Goal: Task Accomplishment & Management: Manage account settings

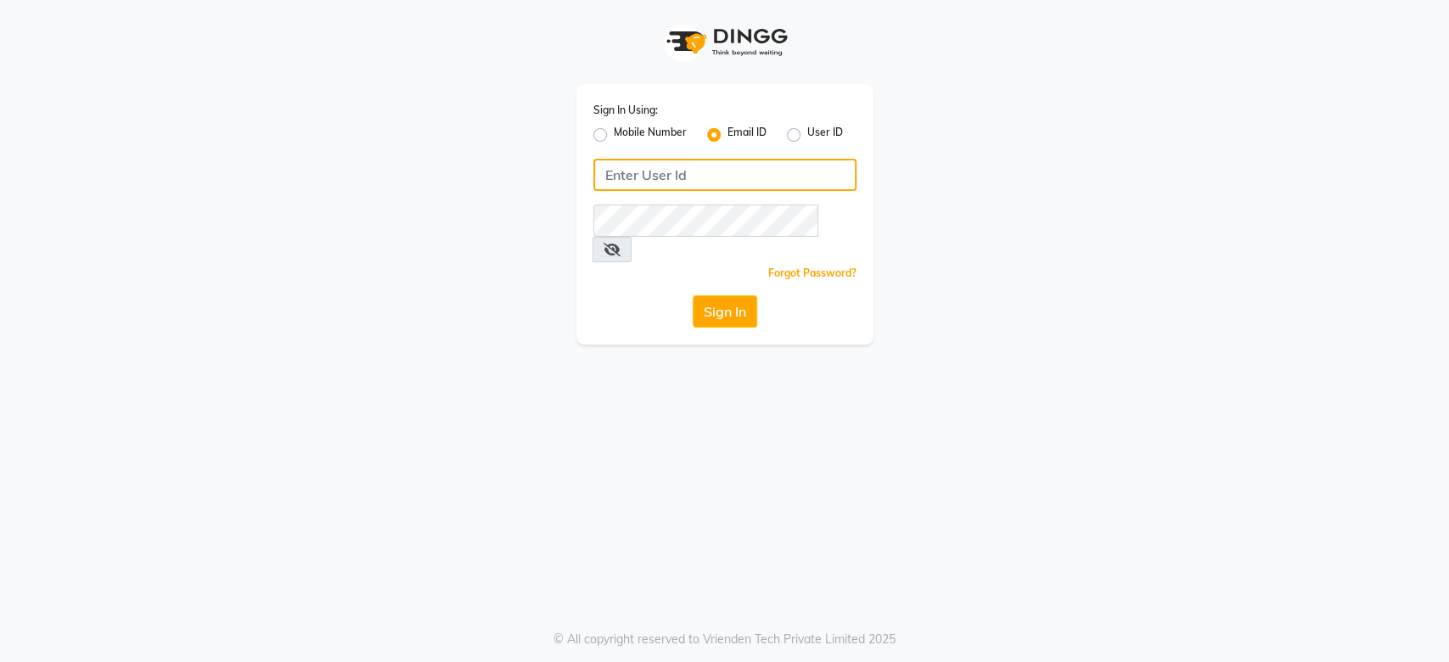
click at [667, 160] on input "Username" at bounding box center [724, 175] width 263 height 32
type input "[EMAIL_ADDRESS][DOMAIN_NAME]"
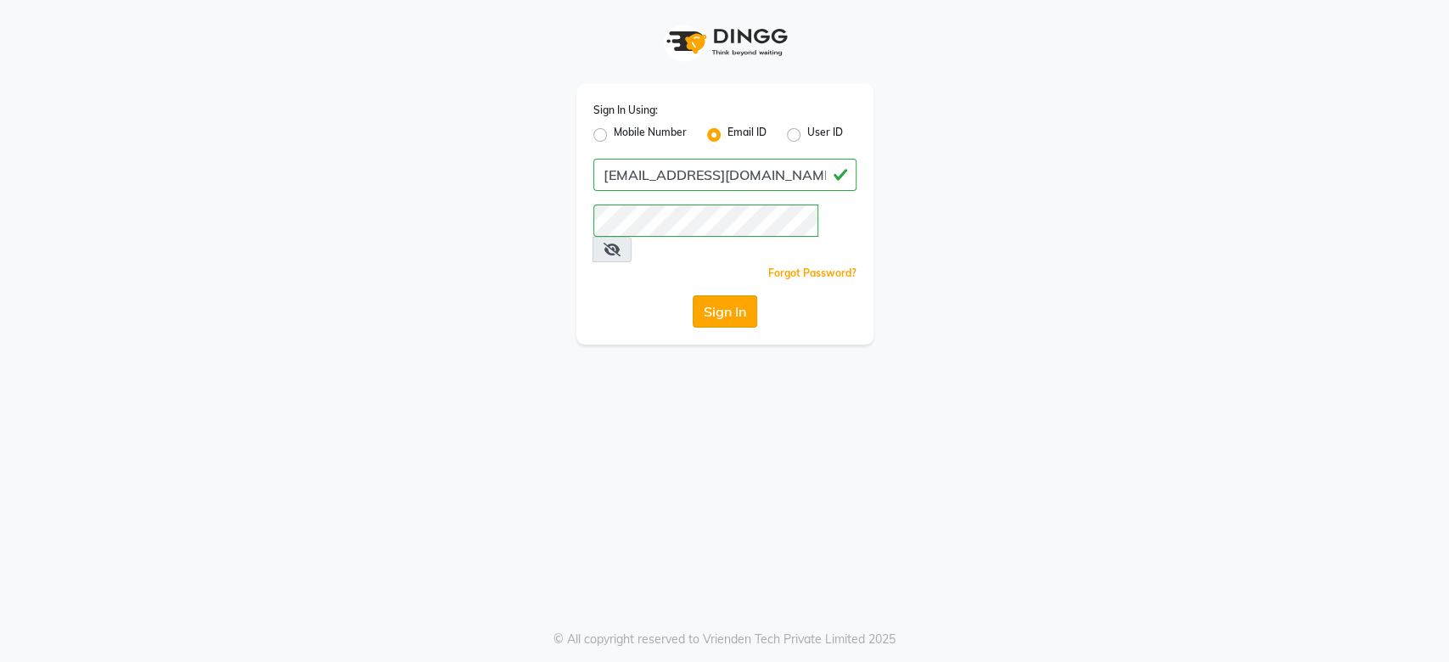
click at [719, 295] on button "Sign In" at bounding box center [725, 311] width 65 height 32
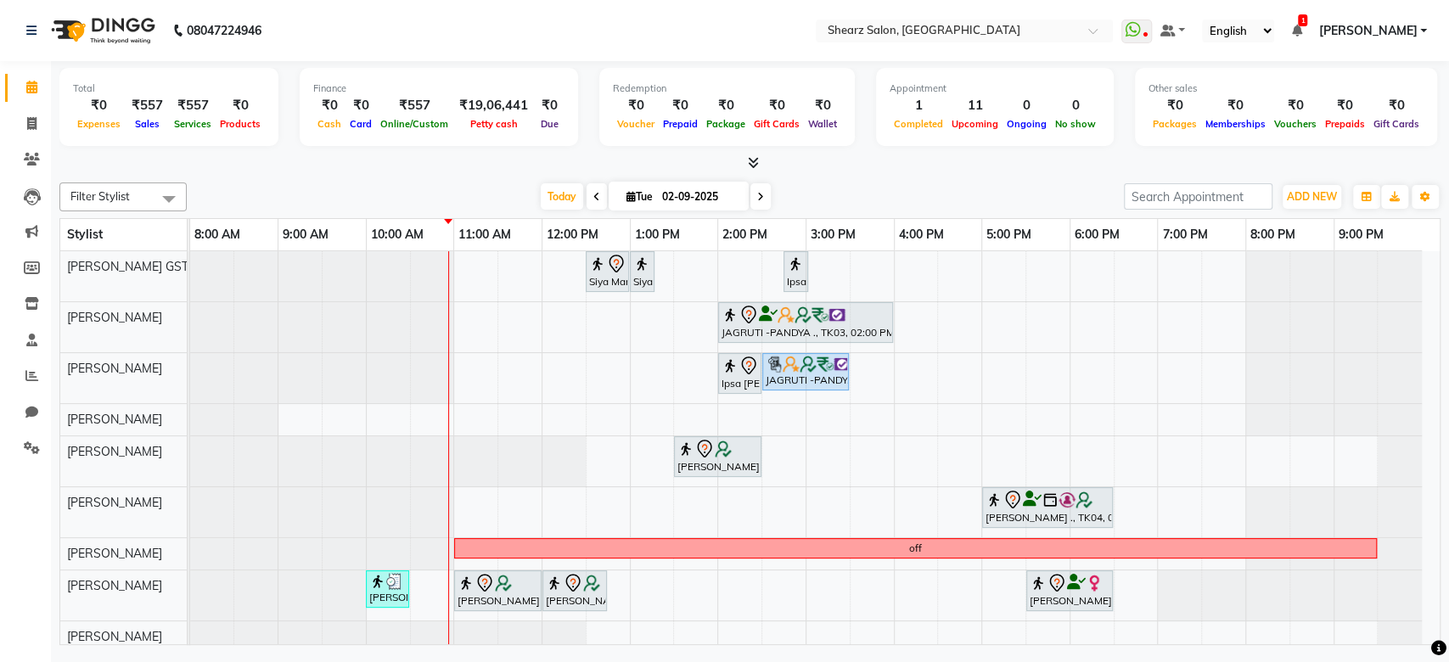
scroll to position [153, 0]
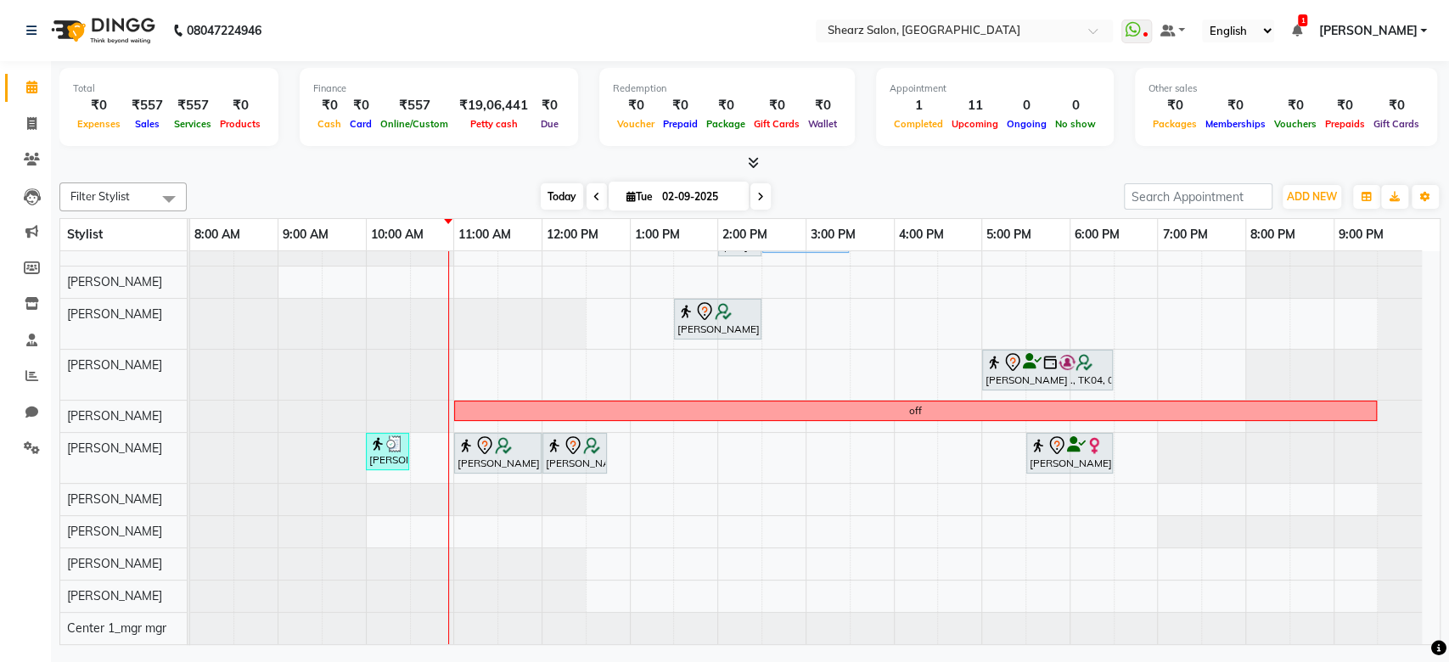
click at [553, 184] on span "Today" at bounding box center [562, 196] width 42 height 26
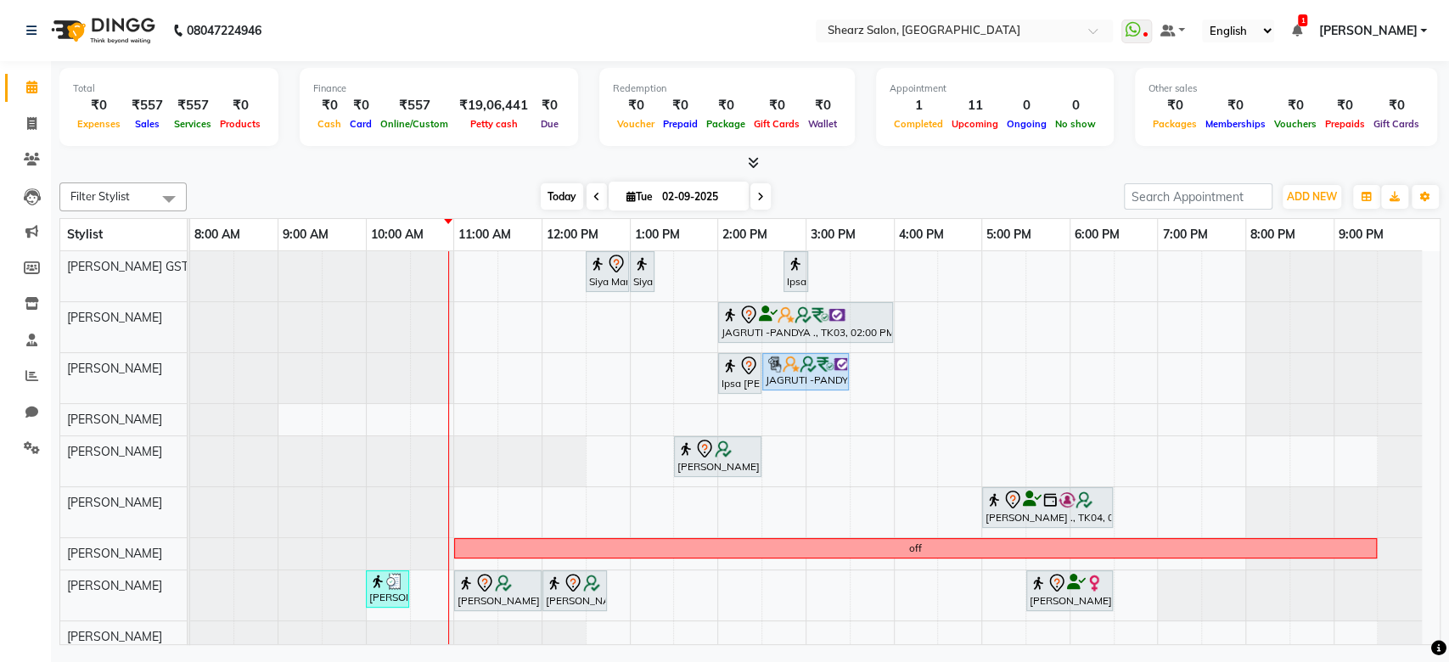
click at [547, 183] on span "Today" at bounding box center [562, 196] width 42 height 26
drag, startPoint x: 553, startPoint y: 323, endPoint x: 598, endPoint y: 331, distance: 46.6
click at [598, 331] on div "Siya Mam, TK01, 12:30 PM-01:00 PM, Full hand international wax Siya Mam, TK01, …" at bounding box center [815, 516] width 1250 height 531
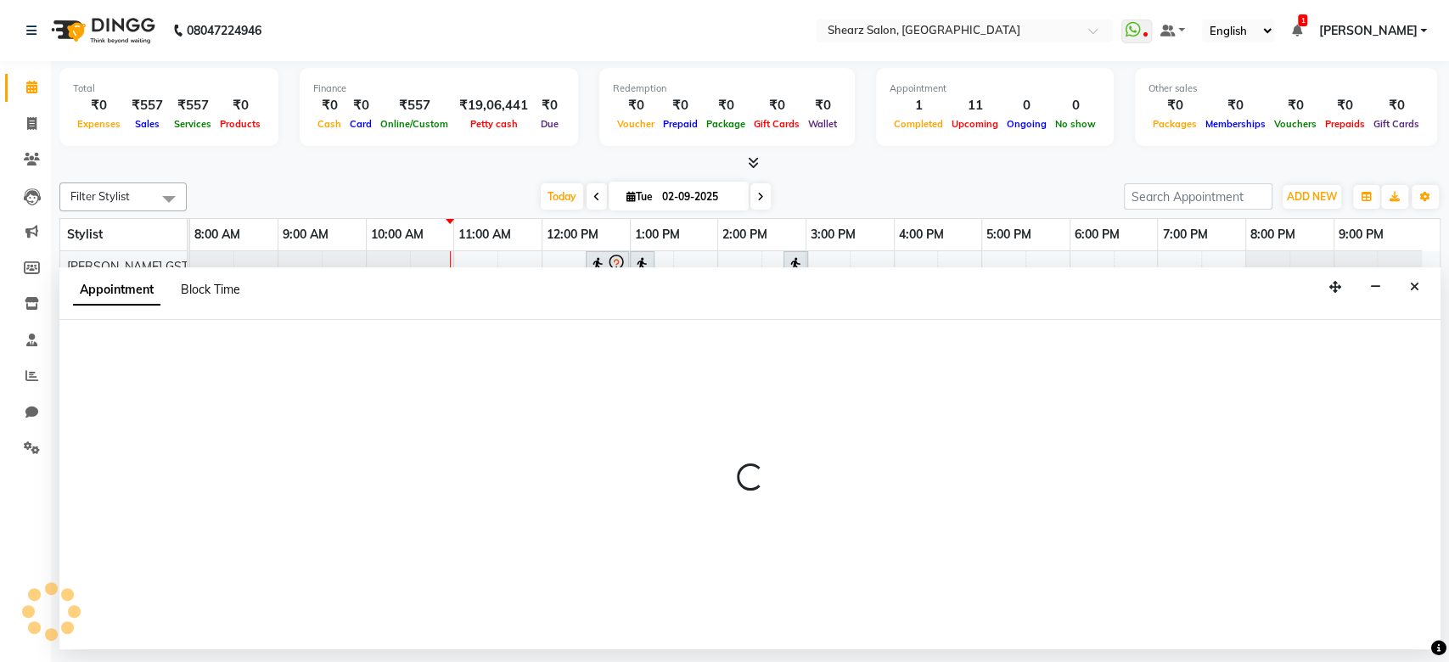
click at [218, 295] on span "Block Time" at bounding box center [210, 289] width 59 height 15
select select "77440"
select select "720"
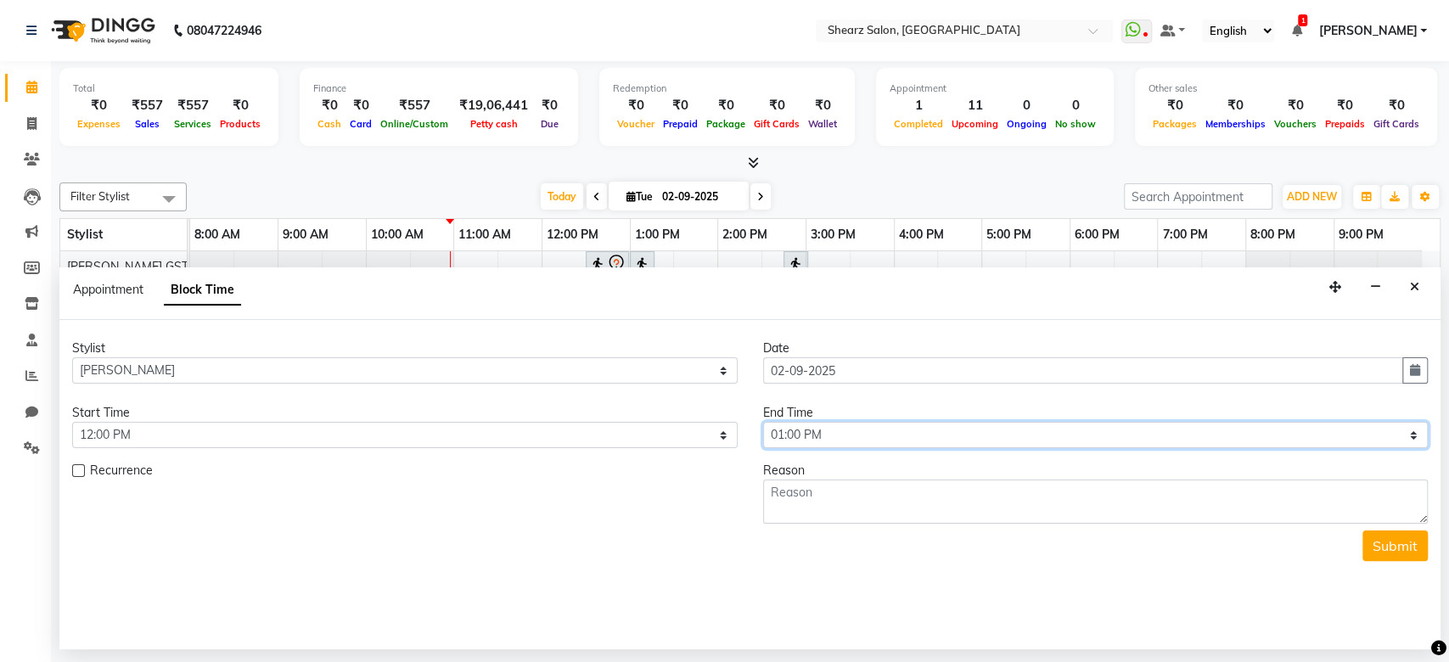
click at [837, 436] on select "Select 09:00 AM 09:15 AM 09:30 AM 09:45 AM 10:00 AM 10:15 AM 10:30 AM 10:45 AM …" at bounding box center [1096, 435] width 666 height 26
select select "750"
click at [763, 422] on select "Select 09:00 AM 09:15 AM 09:30 AM 09:45 AM 10:00 AM 10:15 AM 10:30 AM 10:45 AM …" at bounding box center [1096, 435] width 666 height 26
click at [822, 490] on textarea at bounding box center [1096, 502] width 666 height 44
type textarea "concall"
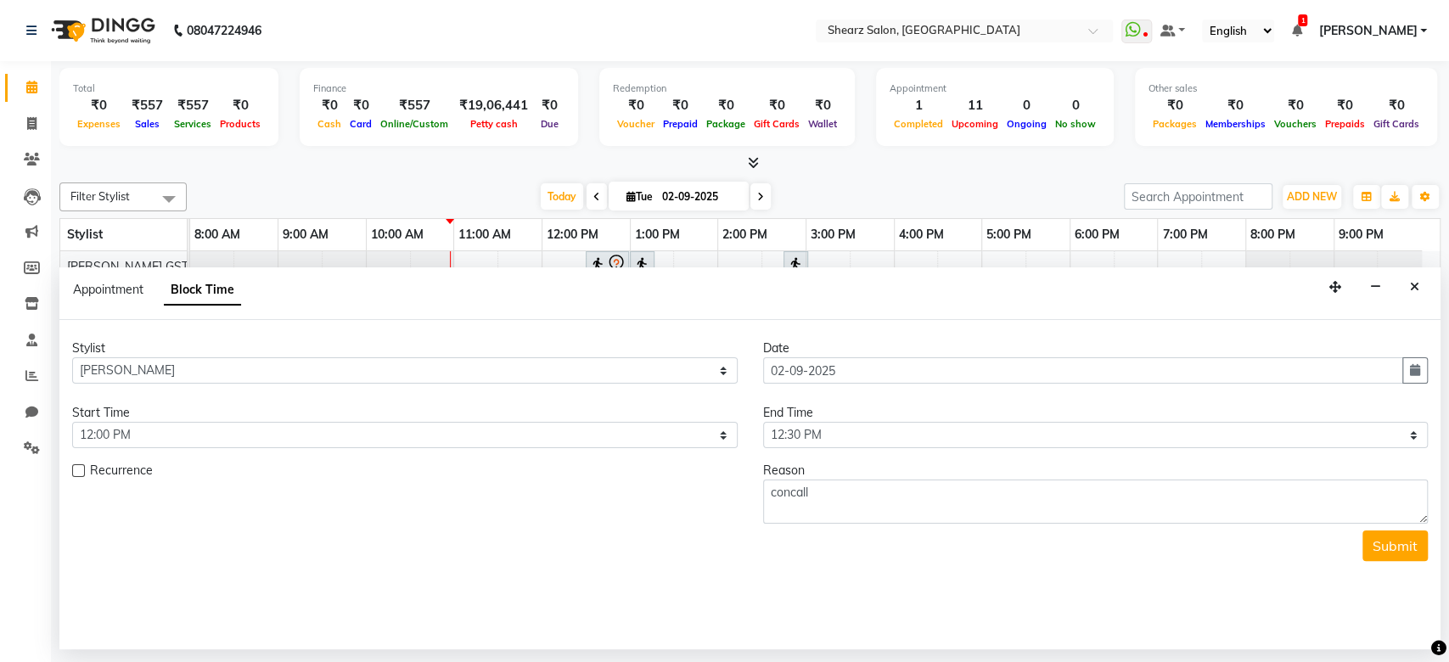
click at [1392, 562] on div "Stylist Select Brijesh Valand Center 1_mgr mgr Chandrakant Parmar Dinesh Deora …" at bounding box center [749, 484] width 1381 height 329
drag, startPoint x: 1392, startPoint y: 562, endPoint x: 1389, endPoint y: 545, distance: 17.3
click at [1389, 545] on div "Stylist Select Brijesh Valand Center 1_mgr mgr Chandrakant Parmar Dinesh Deora …" at bounding box center [749, 484] width 1381 height 329
click at [1389, 545] on button "Submit" at bounding box center [1394, 546] width 65 height 31
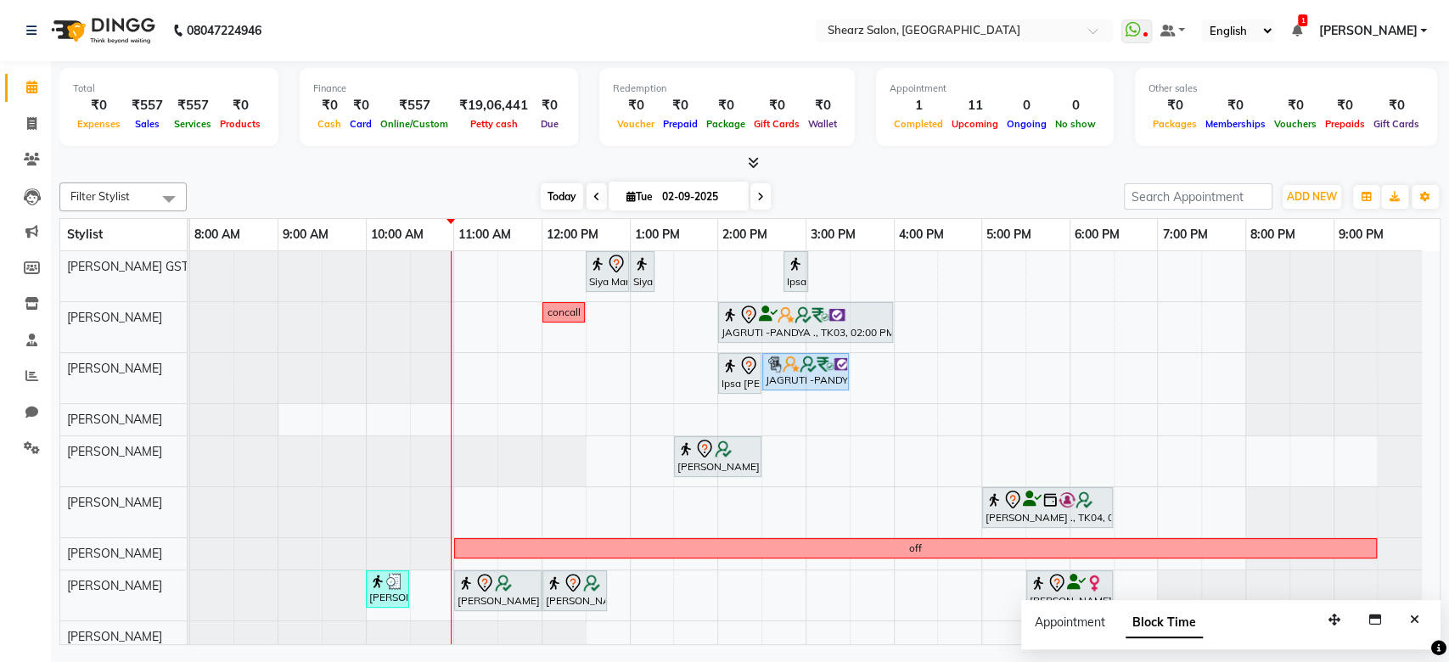
click at [552, 191] on span "Today" at bounding box center [562, 196] width 42 height 26
click at [550, 193] on span "Today" at bounding box center [562, 196] width 42 height 26
click at [1374, 614] on icon "button" at bounding box center [1375, 620] width 12 height 12
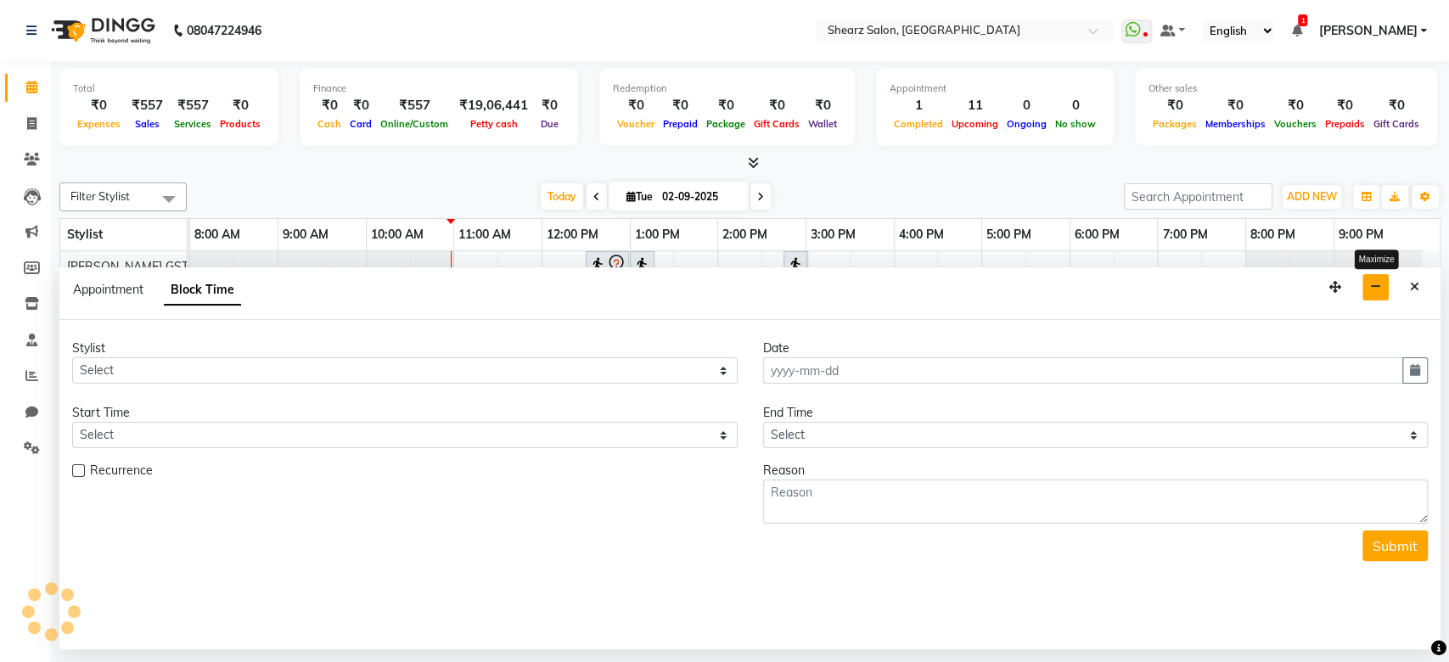
type input "02-09-2025"
select select
click at [1413, 295] on button "Close" at bounding box center [1414, 287] width 25 height 26
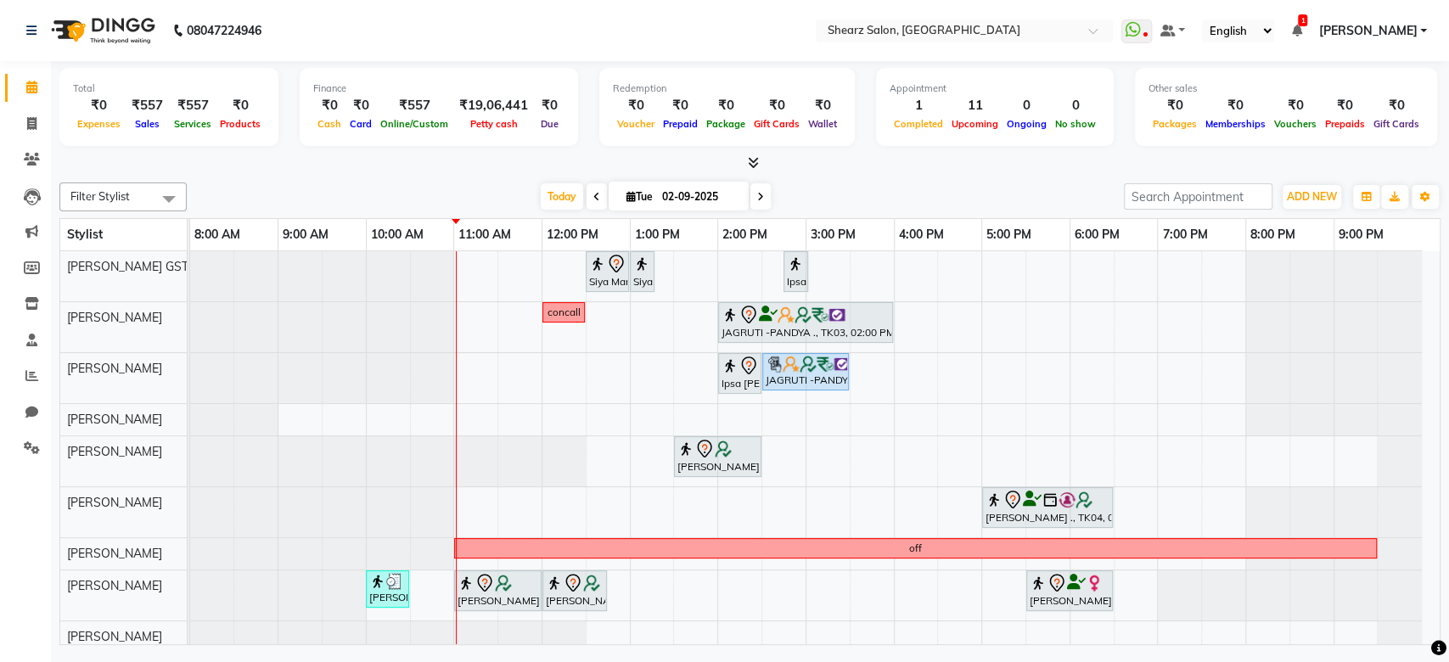
scroll to position [153, 0]
click at [558, 196] on span "Today" at bounding box center [562, 196] width 42 height 26
drag, startPoint x: 958, startPoint y: 311, endPoint x: 976, endPoint y: 317, distance: 19.9
click at [976, 317] on div "Siya Mam, TK01, 12:30 PM-01:00 PM, Full hand international wax Siya Mam, TK01, …" at bounding box center [815, 516] width 1250 height 531
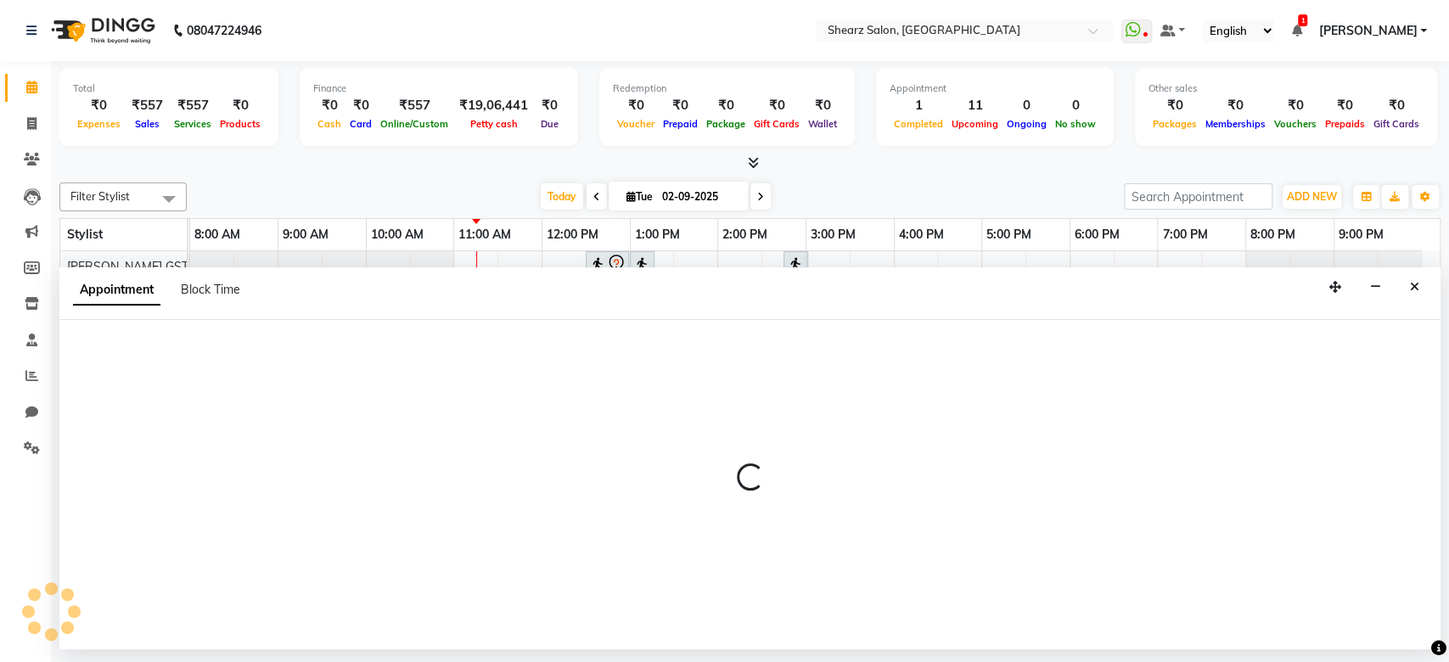
select select "77440"
select select "990"
select select "tentative"
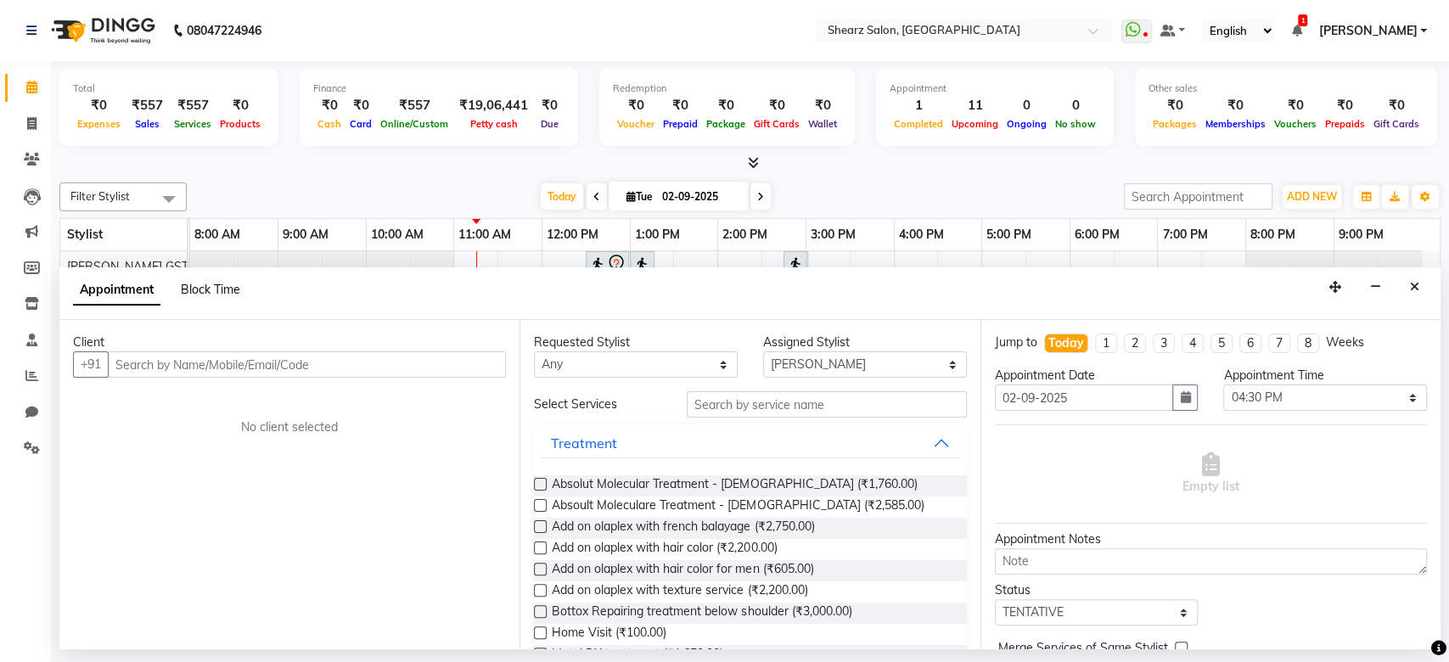
click at [210, 290] on span "Block Time" at bounding box center [210, 289] width 59 height 15
select select "77440"
select select "990"
select select "1020"
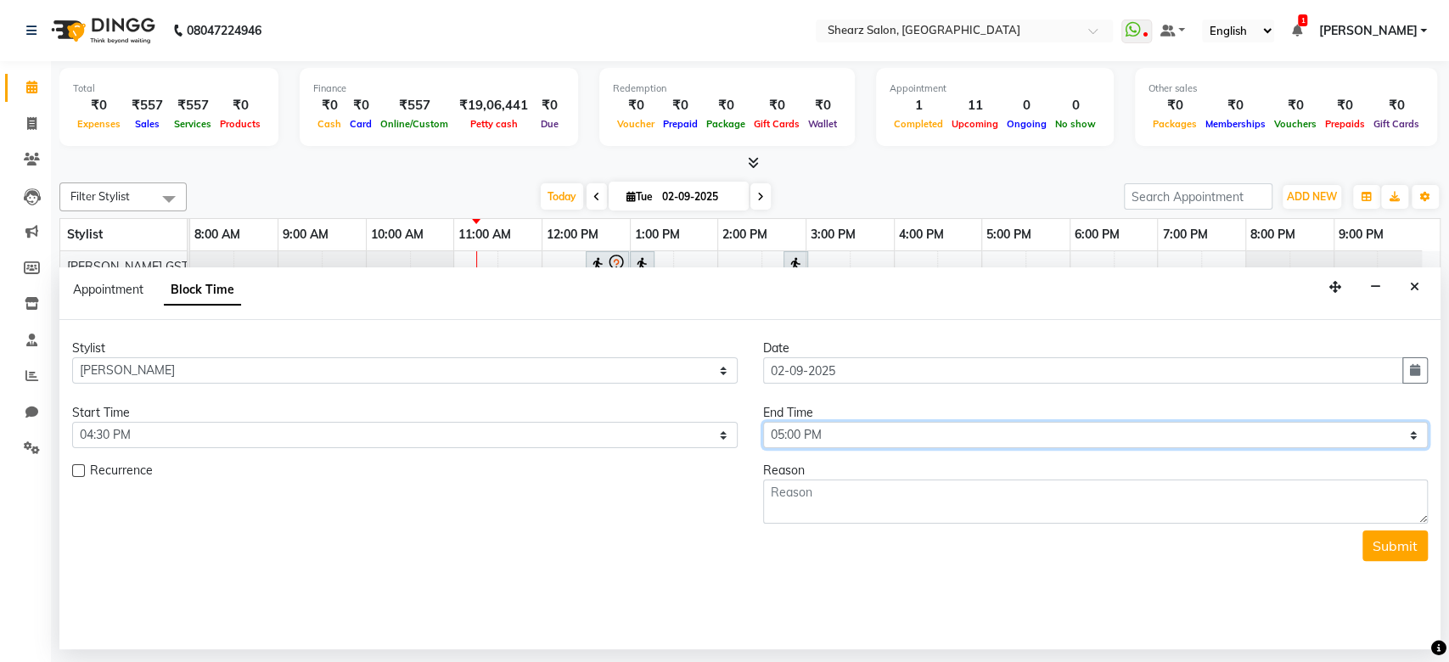
click at [844, 442] on select "Select 09:00 AM 09:15 AM 09:30 AM 09:45 AM 10:00 AM 10:15 AM 10:30 AM 10:45 AM …" at bounding box center [1096, 435] width 666 height 26
click at [794, 497] on textarea at bounding box center [1096, 502] width 666 height 44
type textarea "call"
click at [1407, 537] on button "Submit" at bounding box center [1394, 546] width 65 height 31
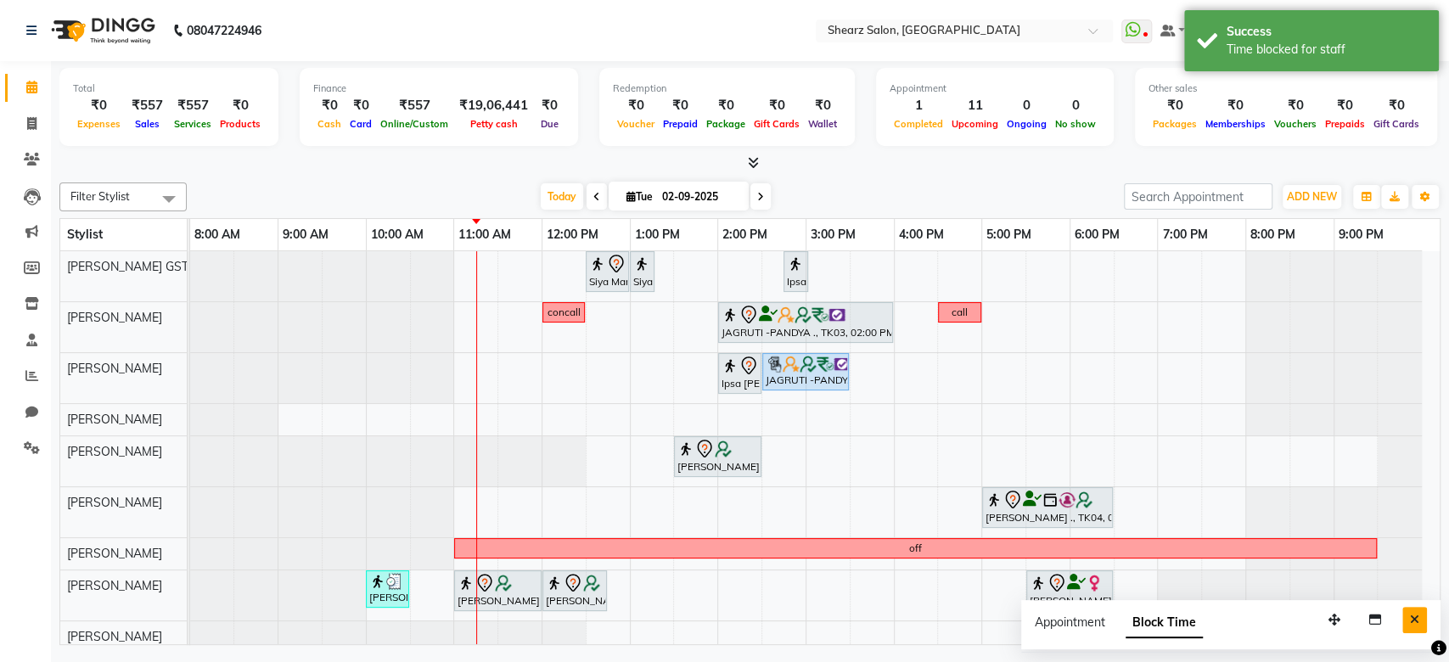
click at [1421, 620] on button "Close" at bounding box center [1414, 620] width 25 height 26
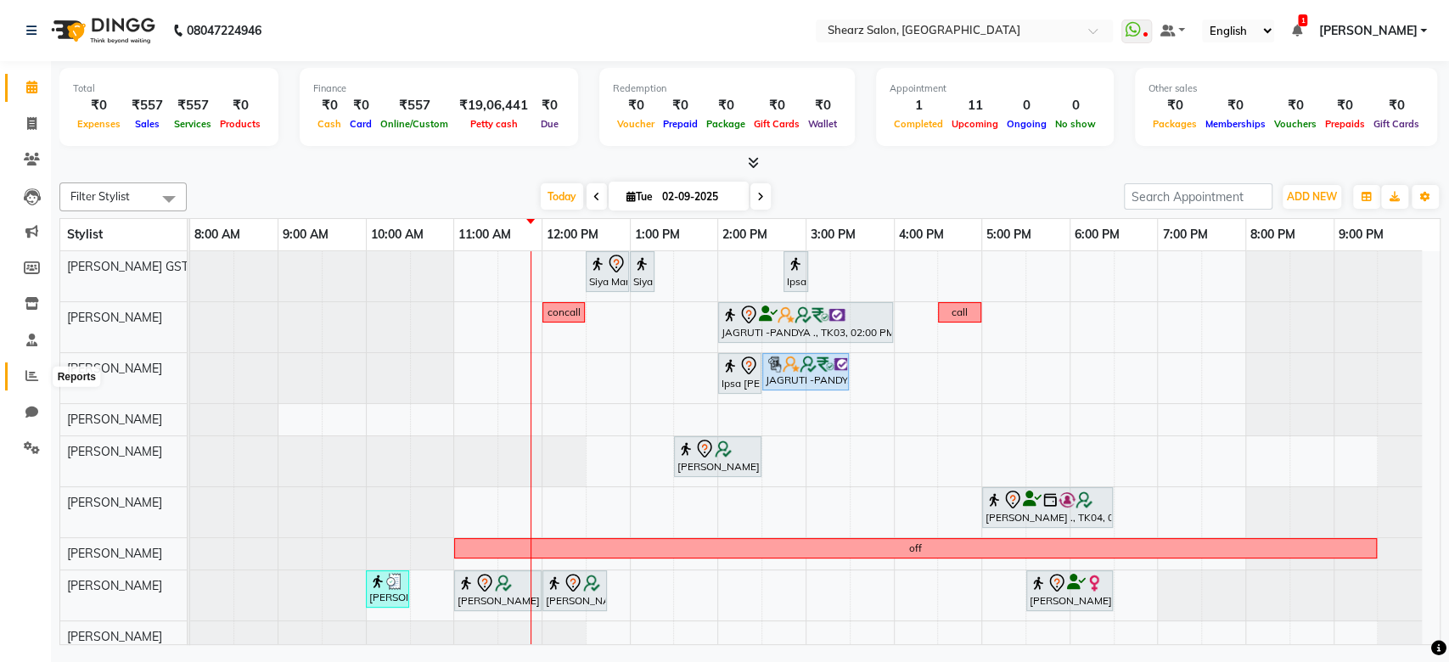
click at [33, 368] on span at bounding box center [32, 377] width 30 height 20
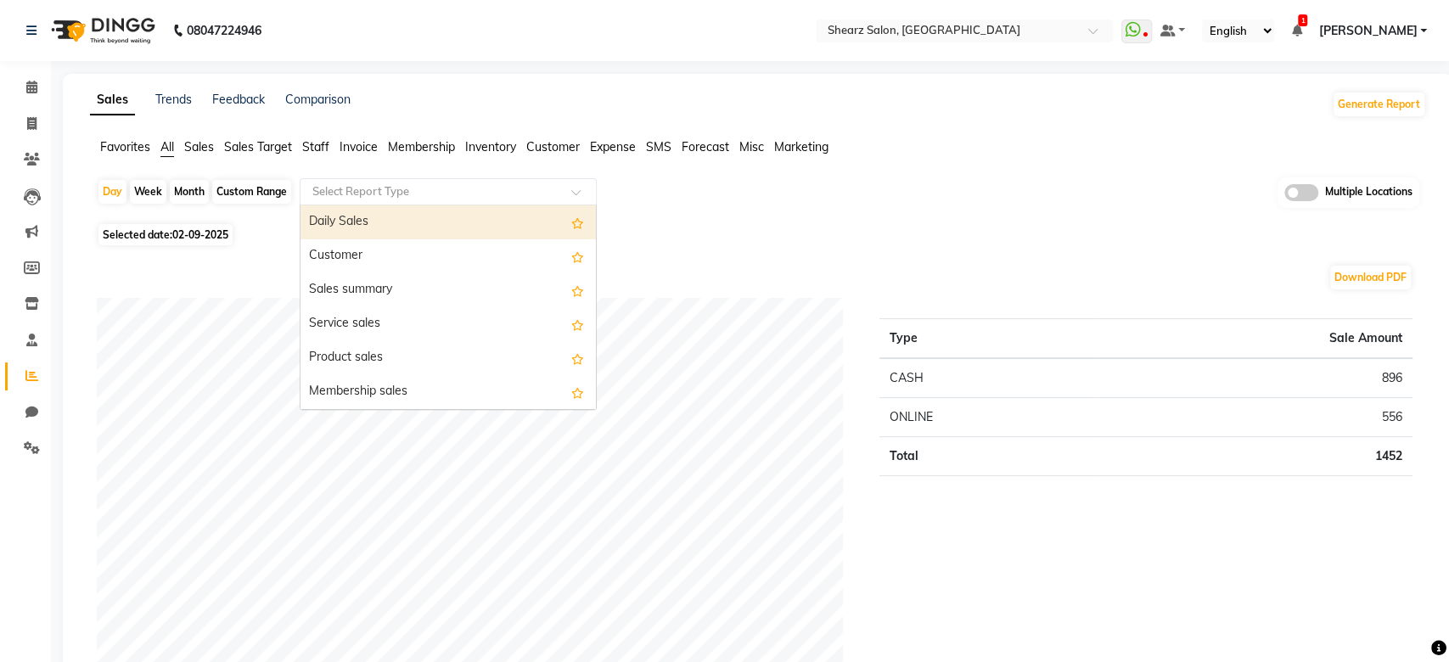
click at [352, 188] on input "text" at bounding box center [431, 191] width 244 height 17
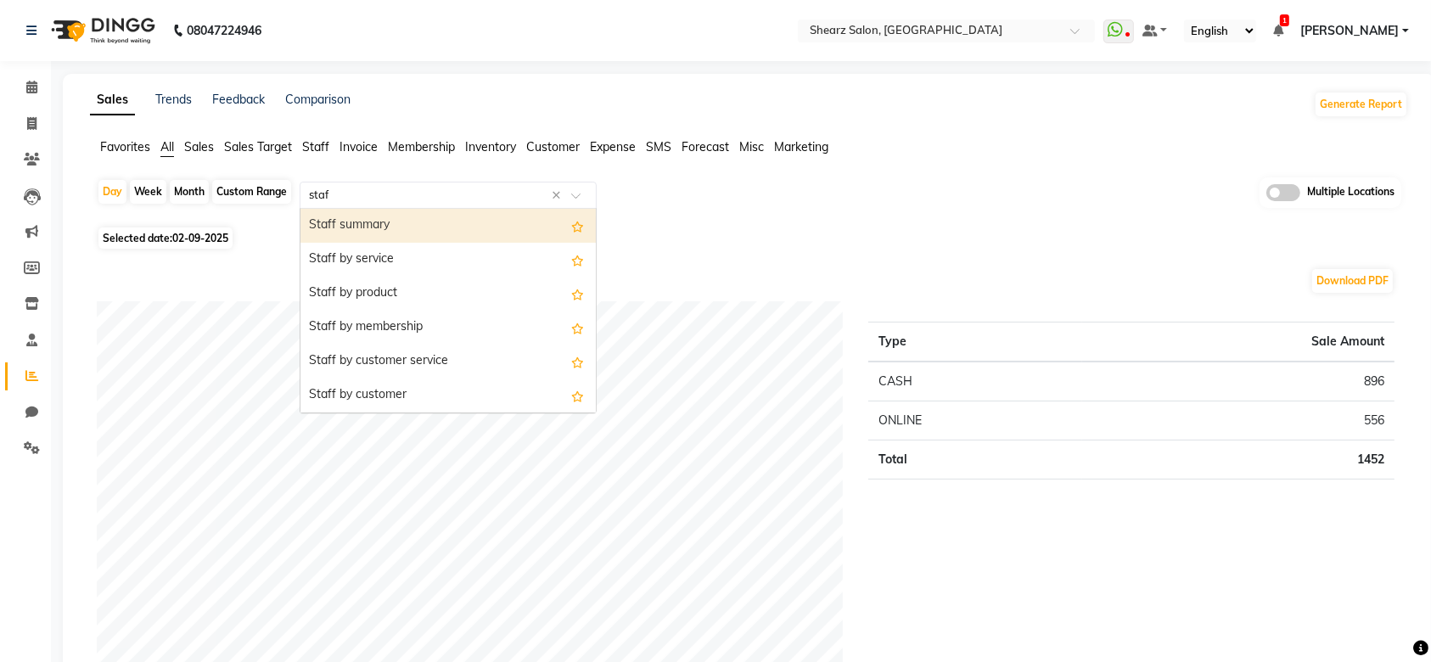
type input "staff"
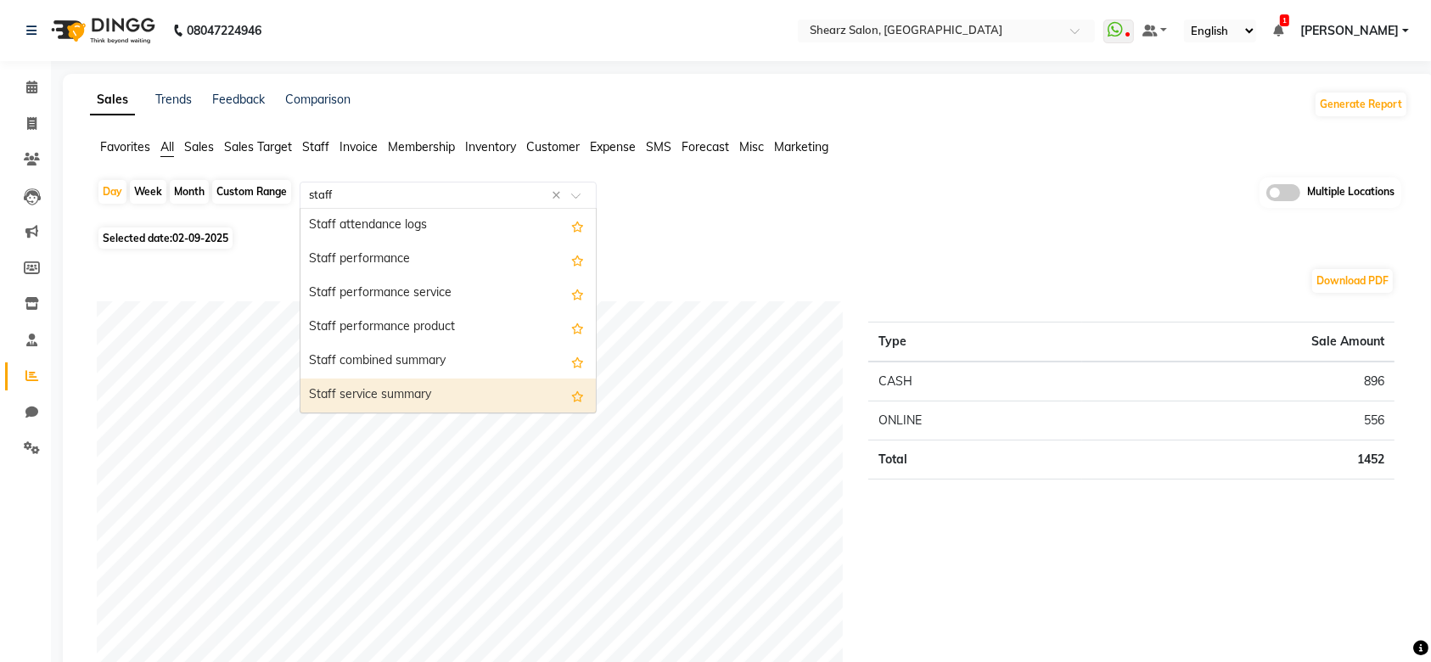
scroll to position [272, 0]
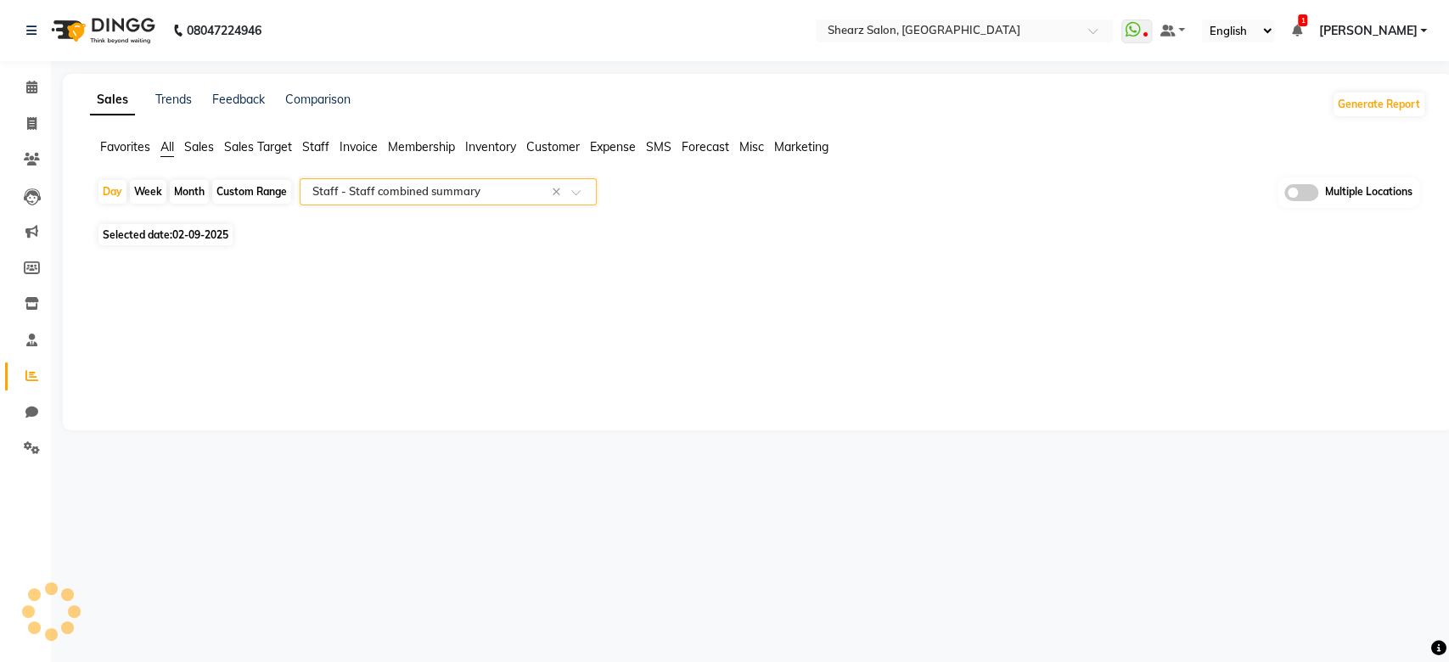
select select "full_report"
select select "csv"
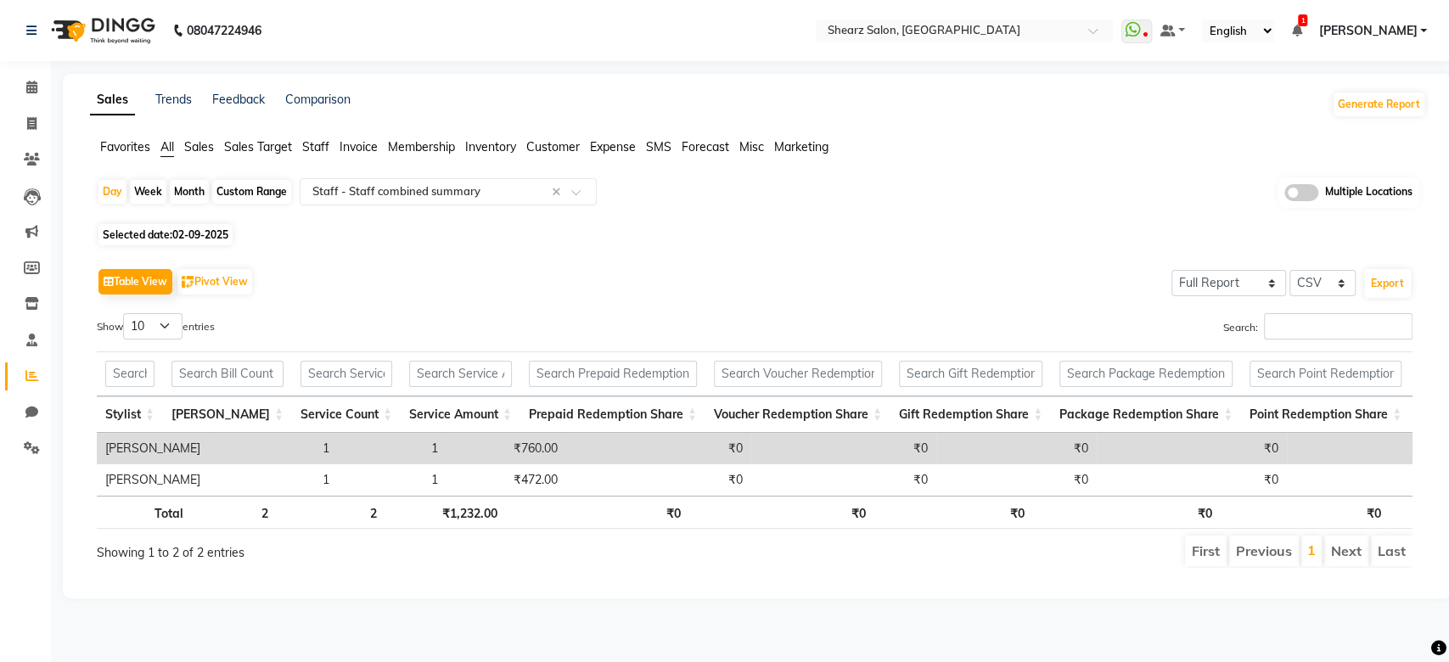
click at [278, 187] on div "Custom Range" at bounding box center [251, 192] width 79 height 24
select select "9"
select select "2025"
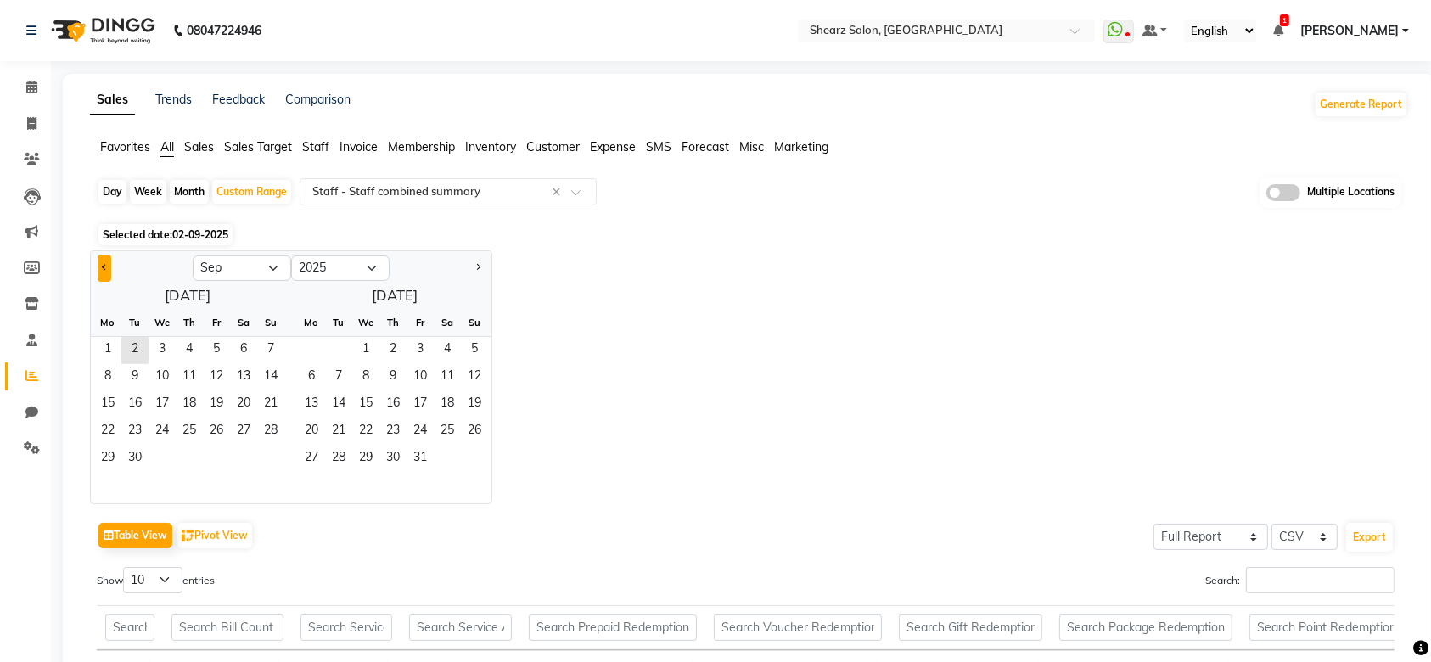
click at [98, 261] on button "Previous month" at bounding box center [105, 268] width 14 height 27
select select "7"
click at [123, 355] on span "1" at bounding box center [134, 350] width 27 height 27
click at [192, 462] on span "31" at bounding box center [189, 459] width 27 height 27
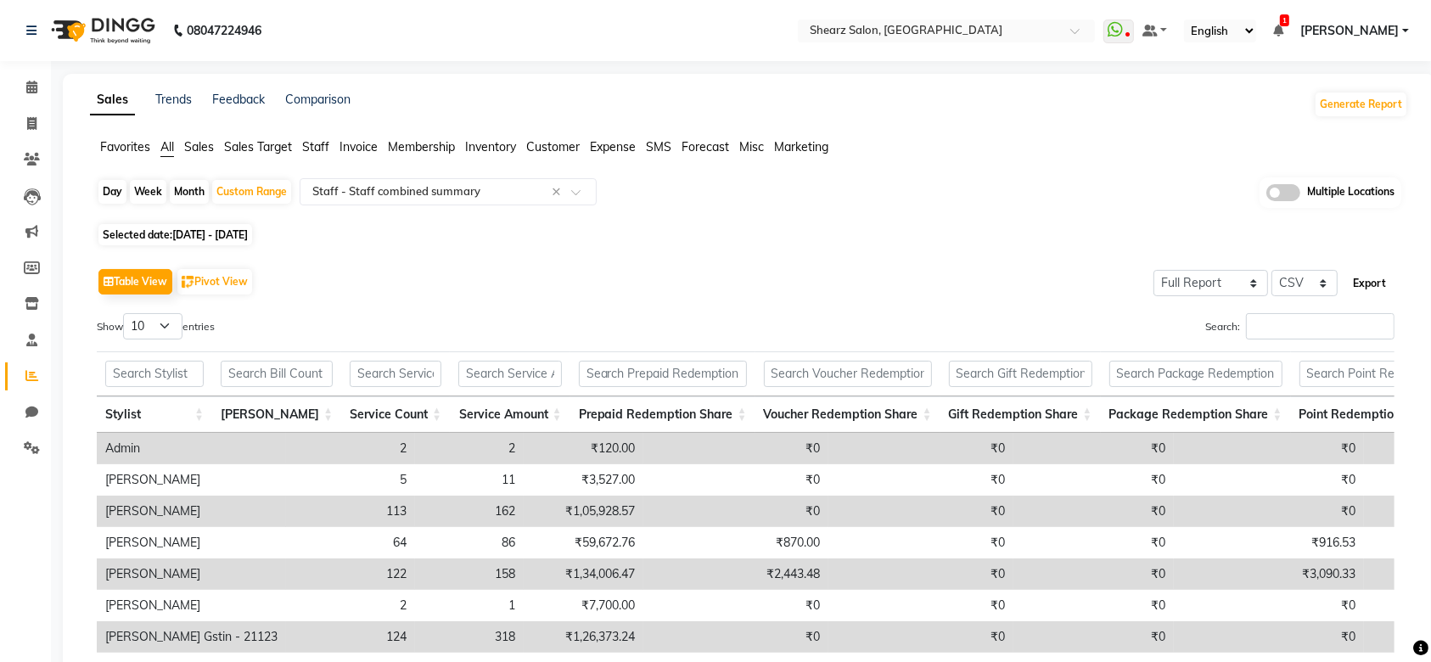
click at [1366, 282] on button "Export" at bounding box center [1369, 283] width 47 height 29
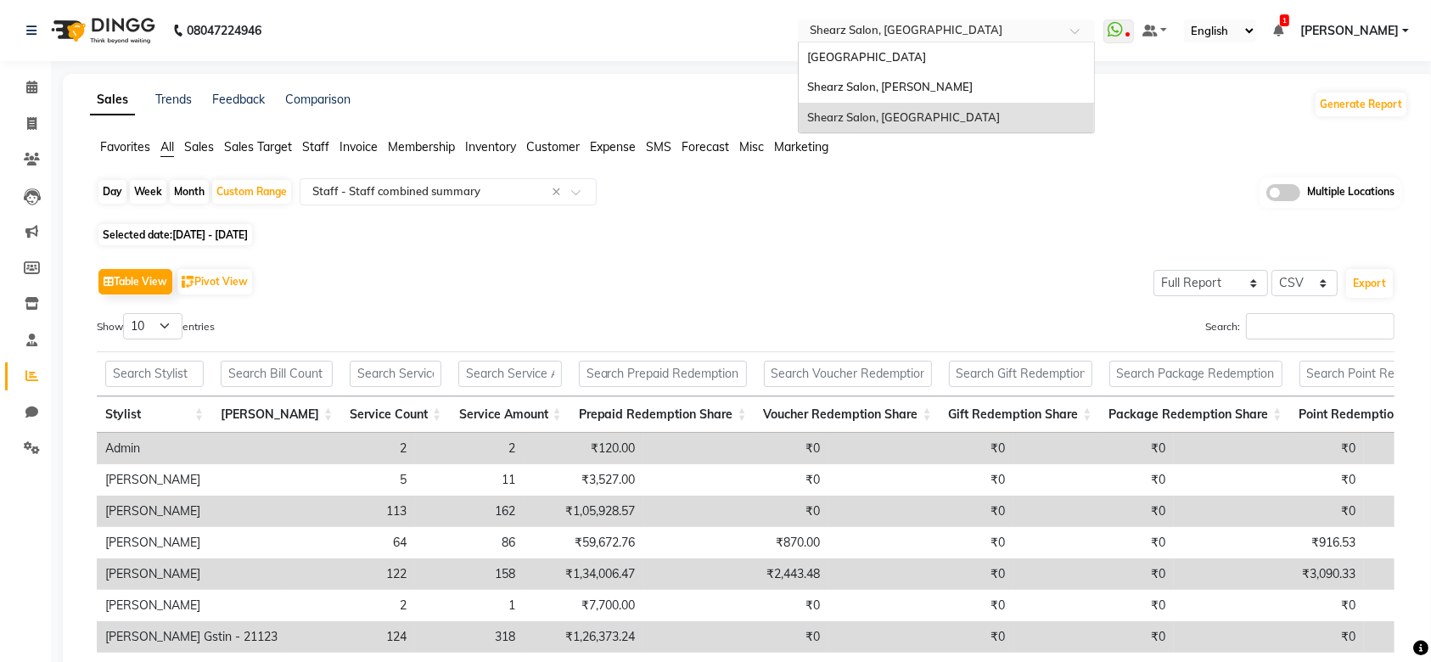
click at [921, 30] on input "text" at bounding box center [929, 32] width 246 height 17
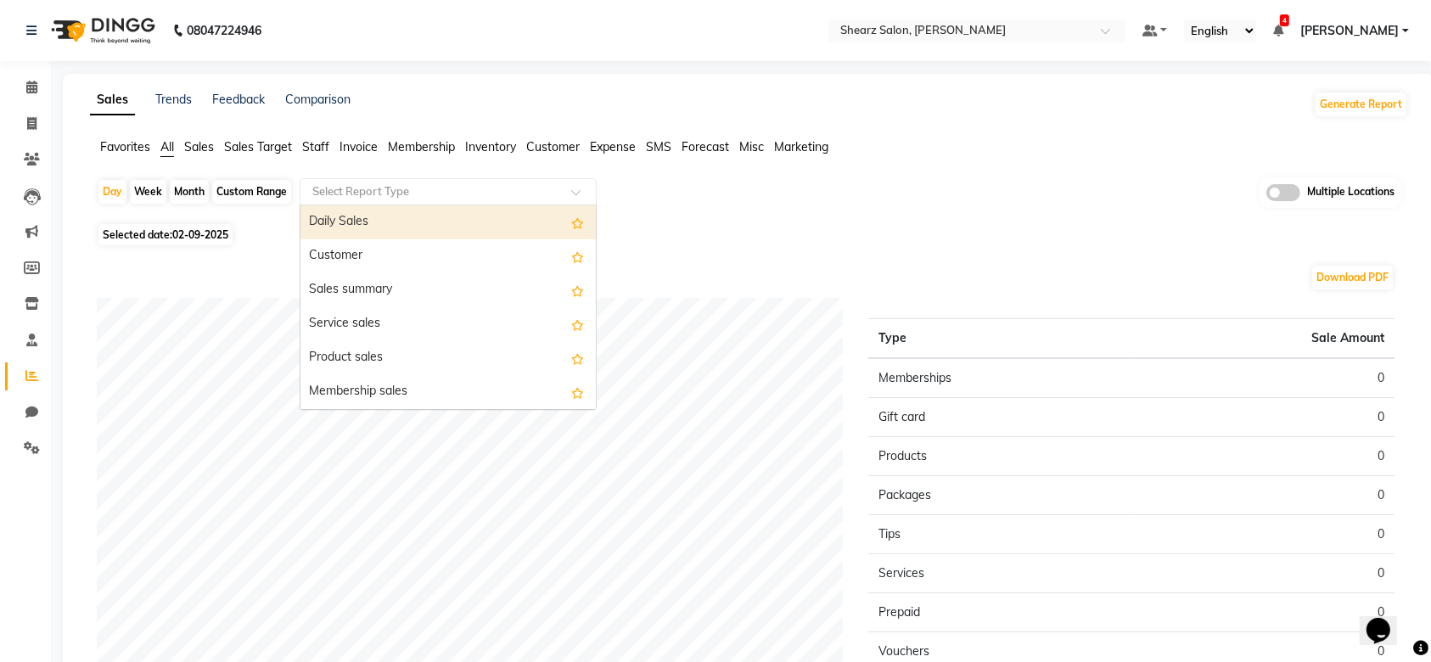
click at [454, 196] on input "text" at bounding box center [431, 191] width 244 height 17
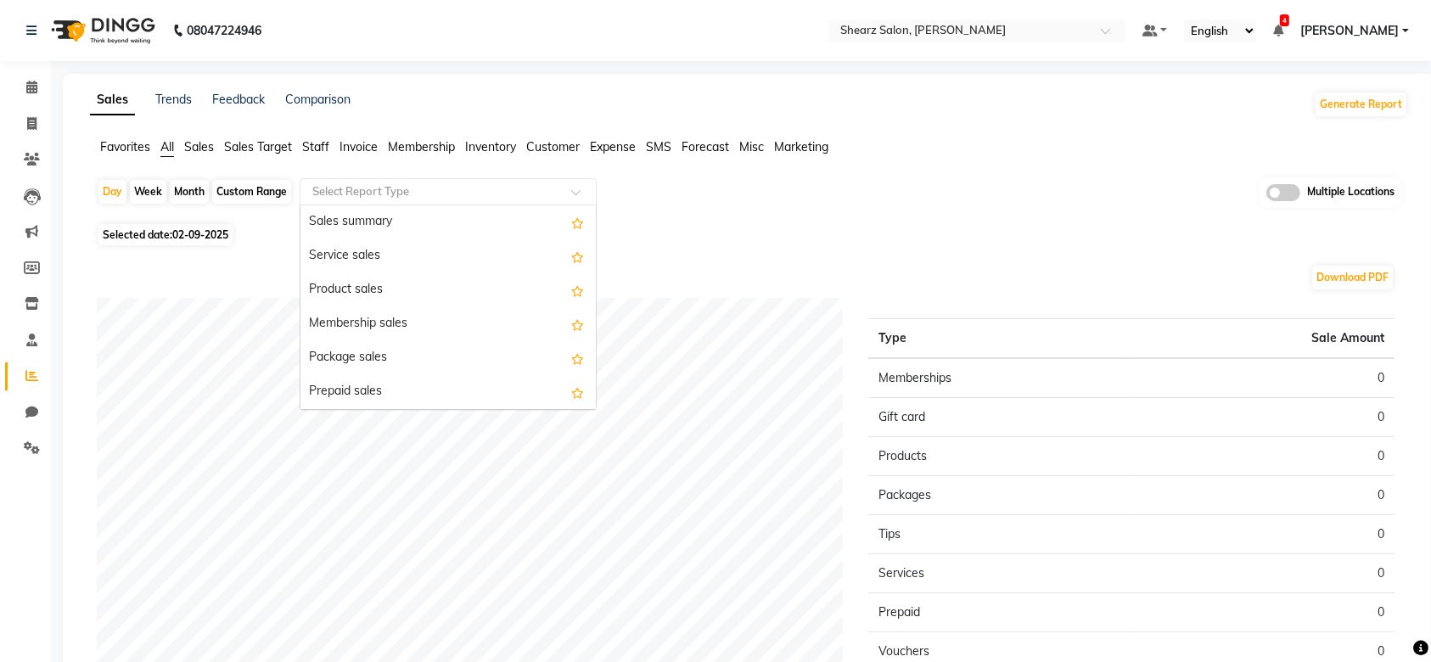
scroll to position [102, 0]
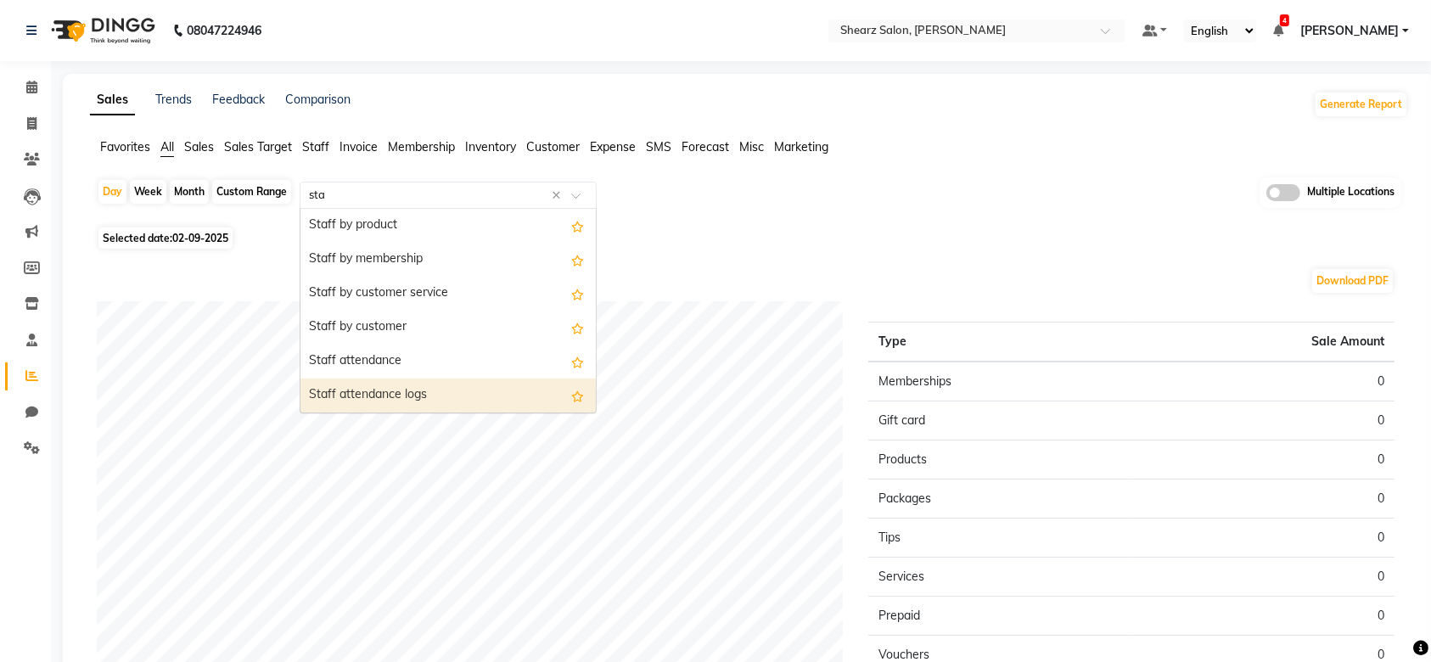
type input "staf"
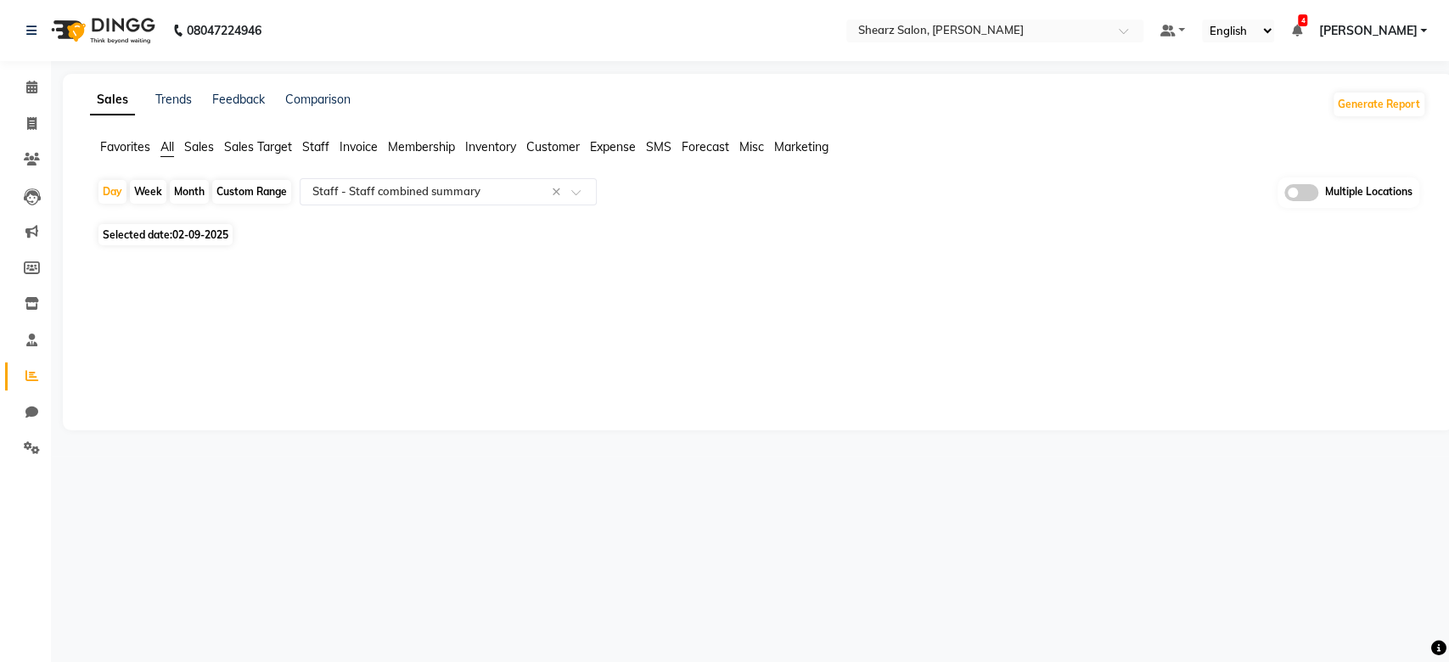
click at [255, 180] on div "Custom Range" at bounding box center [251, 192] width 79 height 24
select select "9"
select select "2025"
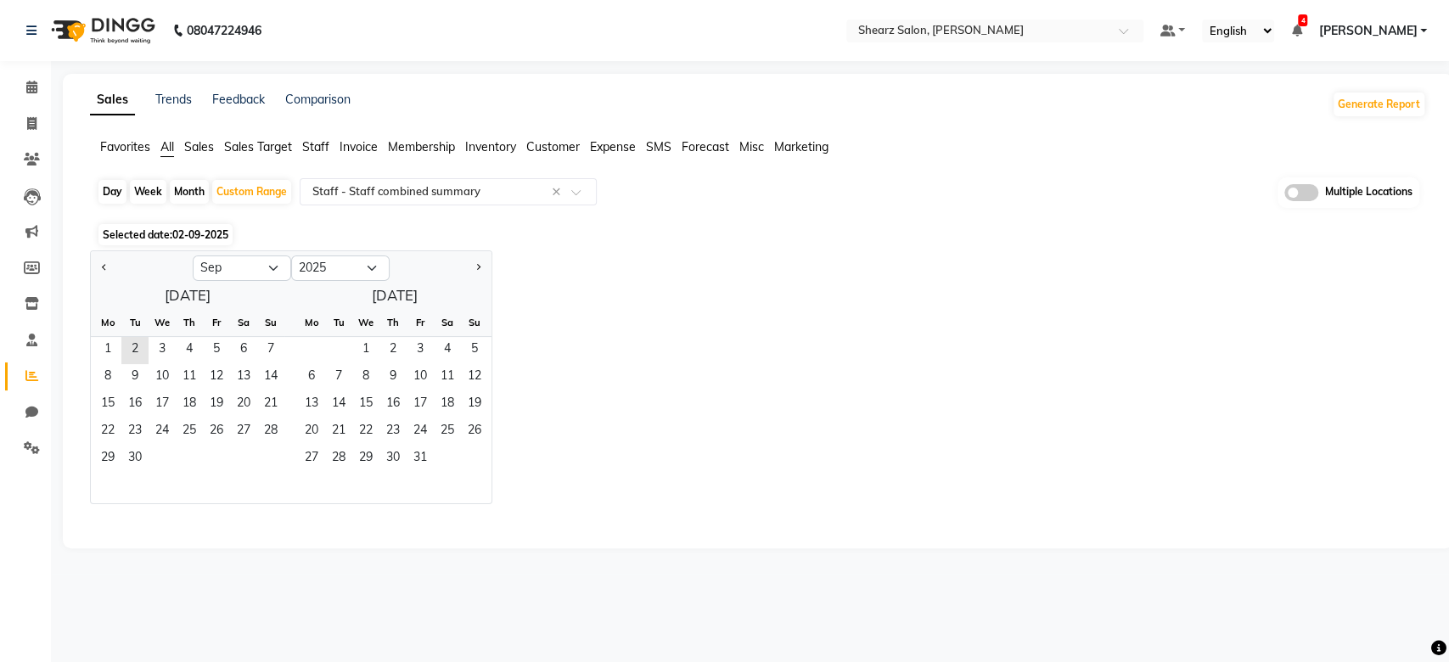
click at [95, 261] on div at bounding box center [142, 268] width 102 height 27
click at [97, 261] on div at bounding box center [142, 268] width 102 height 27
click at [98, 261] on button "Previous month" at bounding box center [105, 268] width 14 height 27
select select "7"
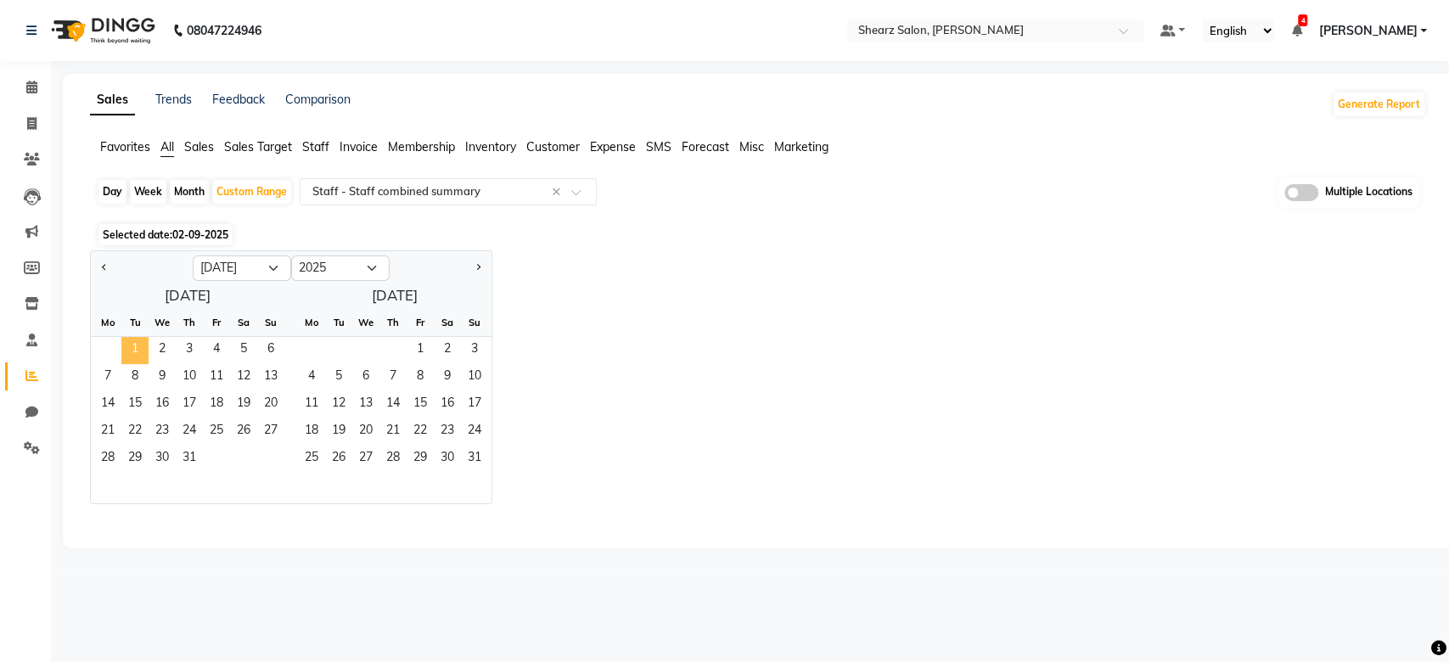
click at [141, 355] on span "1" at bounding box center [134, 350] width 27 height 27
click at [194, 465] on span "31" at bounding box center [189, 459] width 27 height 27
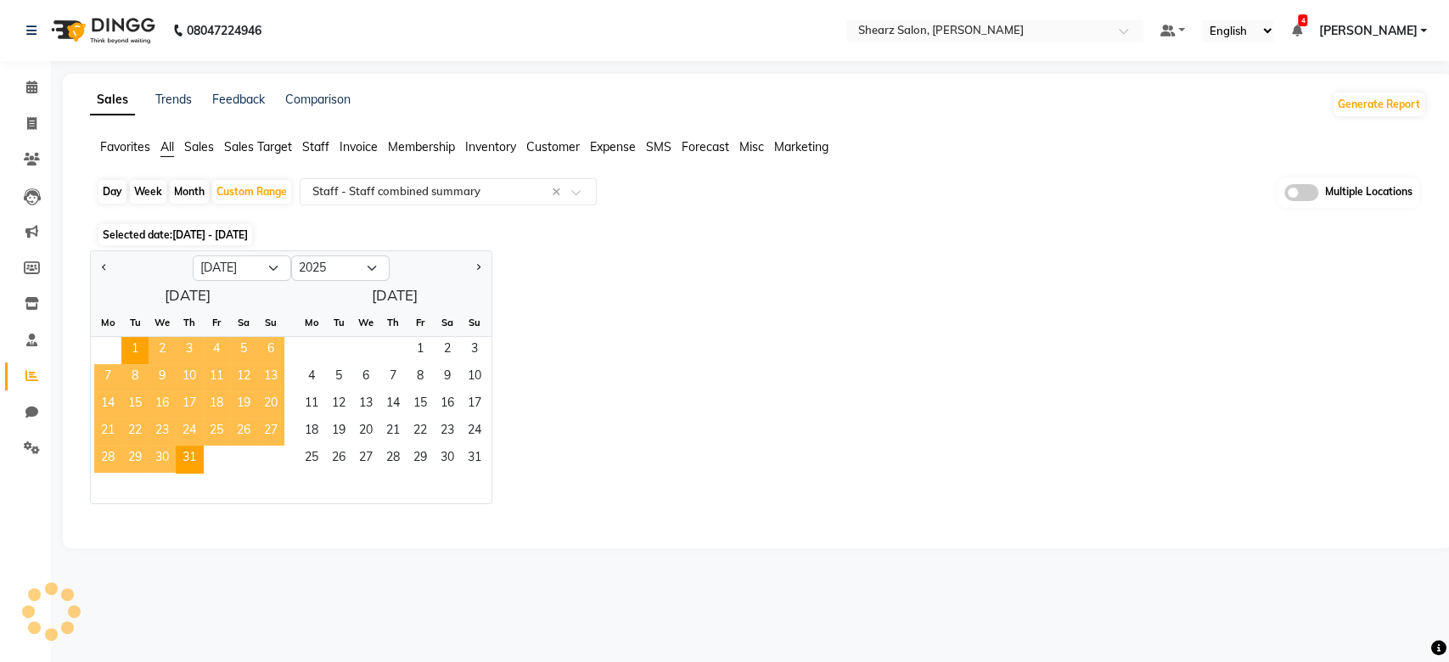
select select "full_report"
select select "csv"
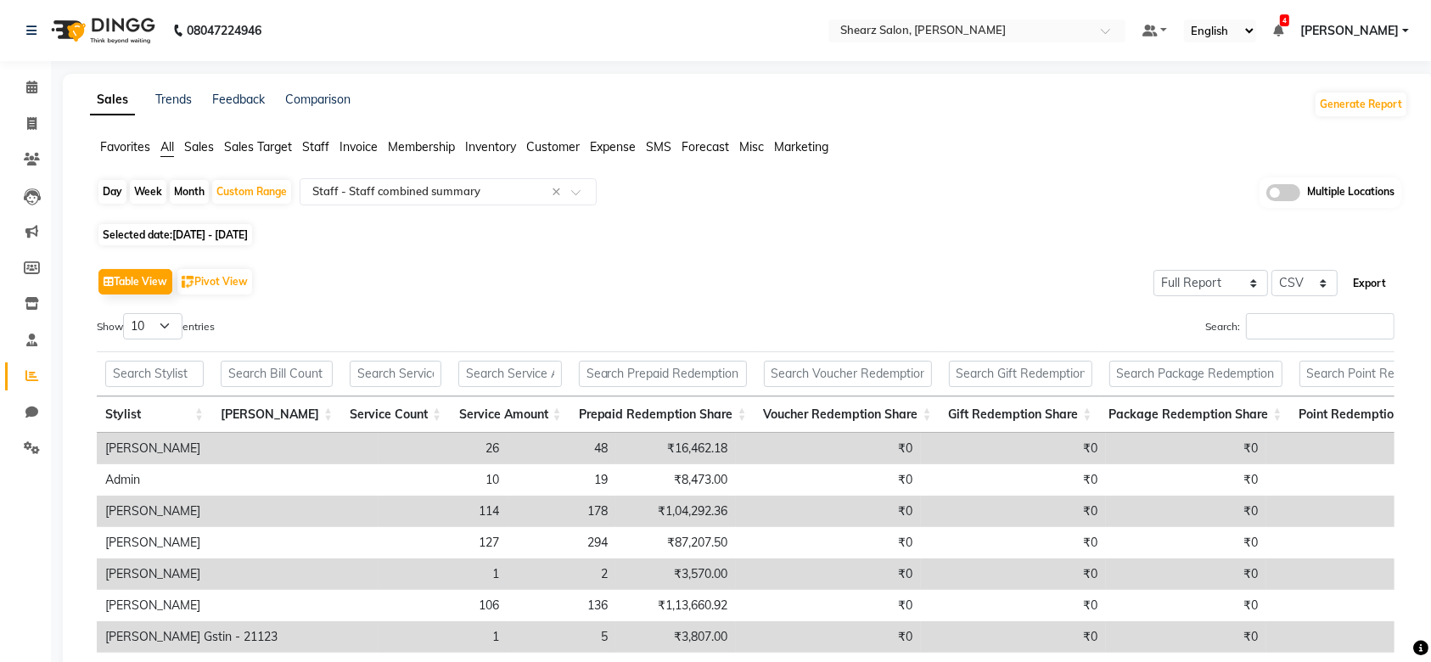
click at [1367, 274] on button "Export" at bounding box center [1369, 283] width 47 height 29
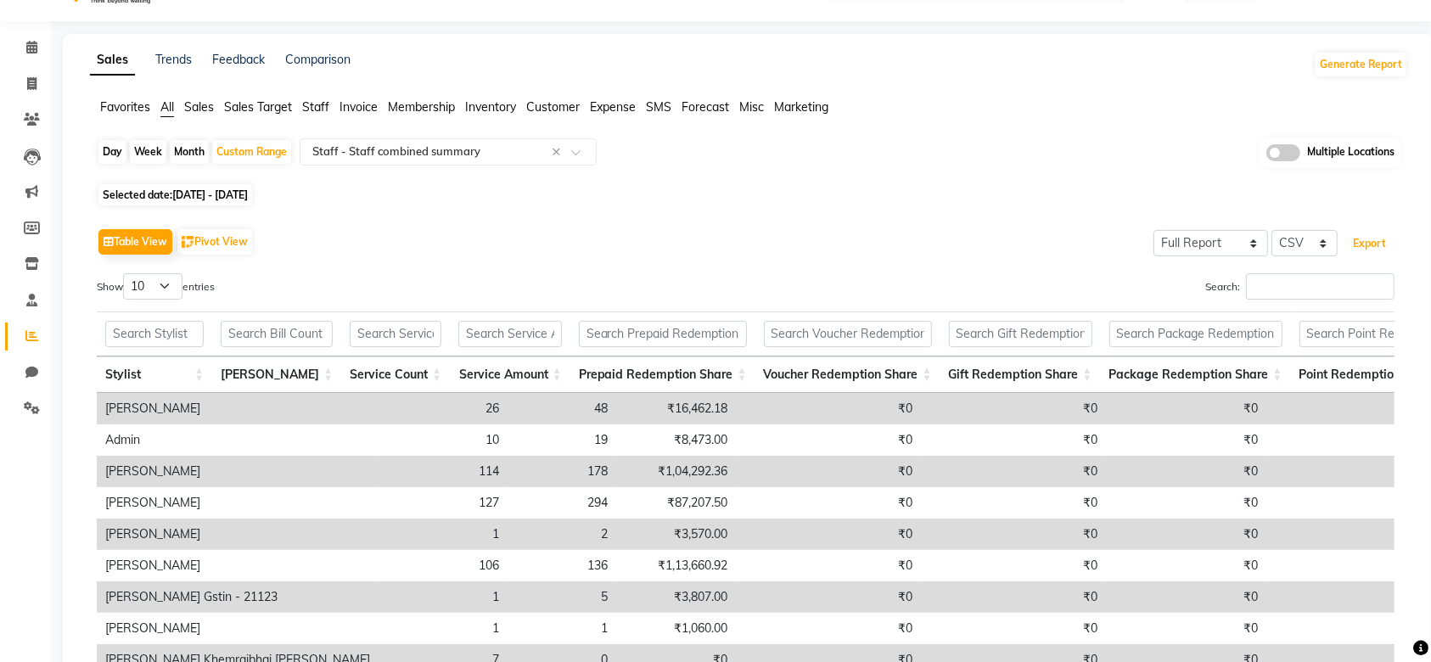
scroll to position [45, 0]
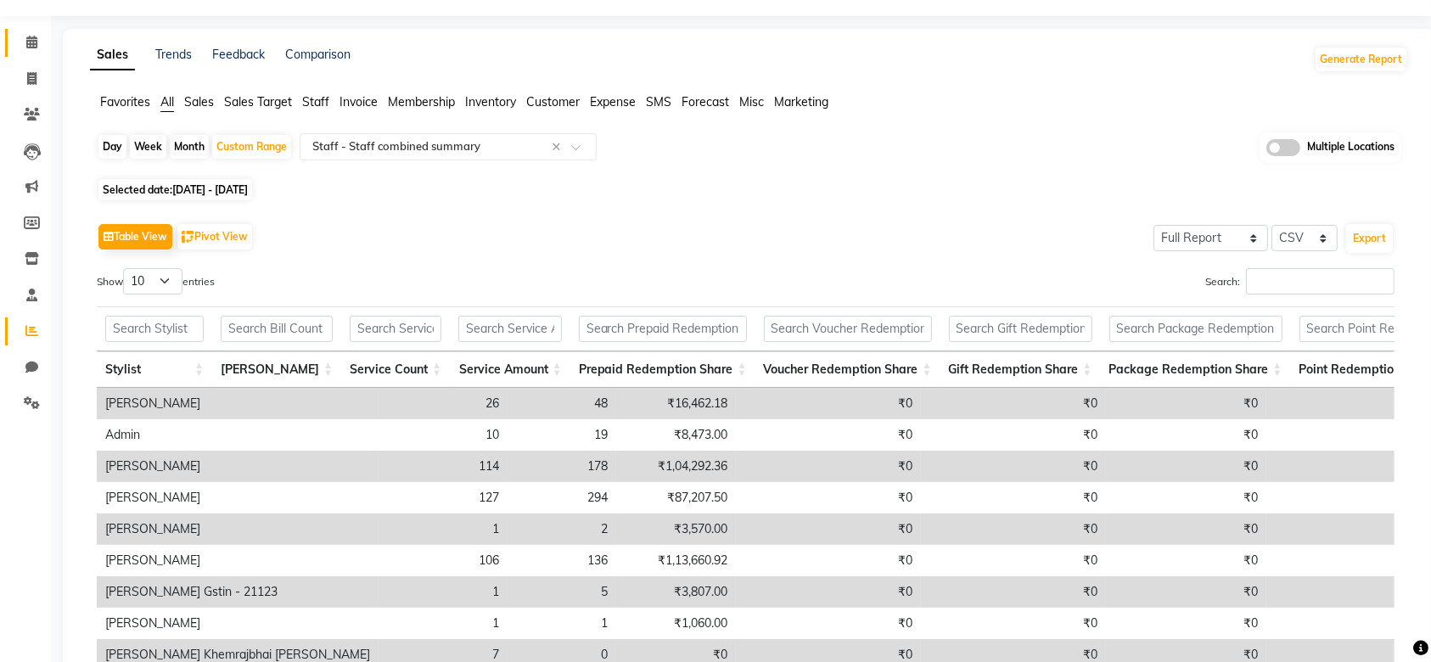
click at [41, 52] on link "Calendar" at bounding box center [25, 43] width 41 height 28
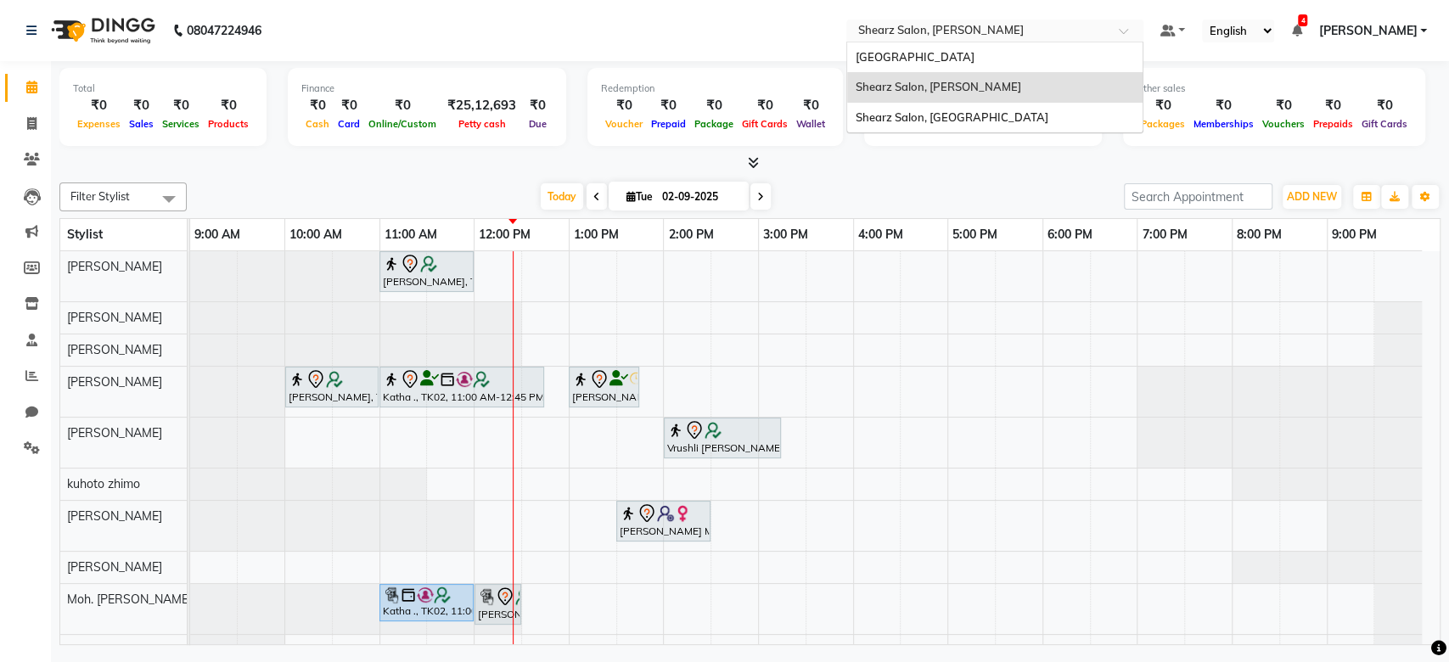
drag, startPoint x: 957, startPoint y: 30, endPoint x: 951, endPoint y: 119, distance: 89.3
click at [951, 42] on ng-select "Select Location × Shearz Salon, [PERSON_NAME][GEOGRAPHIC_DATA][PERSON_NAME], [G…" at bounding box center [994, 31] width 297 height 23
click at [951, 119] on span "Shearz Salon, [GEOGRAPHIC_DATA]" at bounding box center [952, 117] width 193 height 14
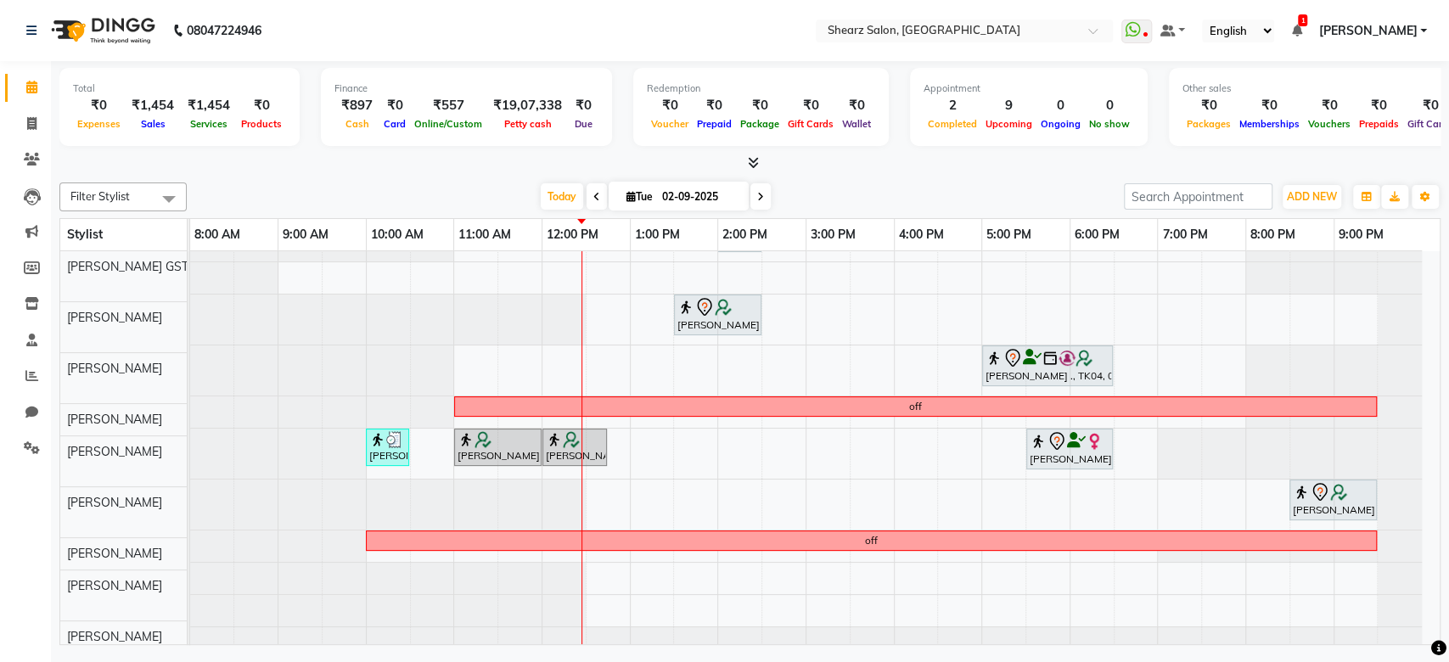
scroll to position [171, 0]
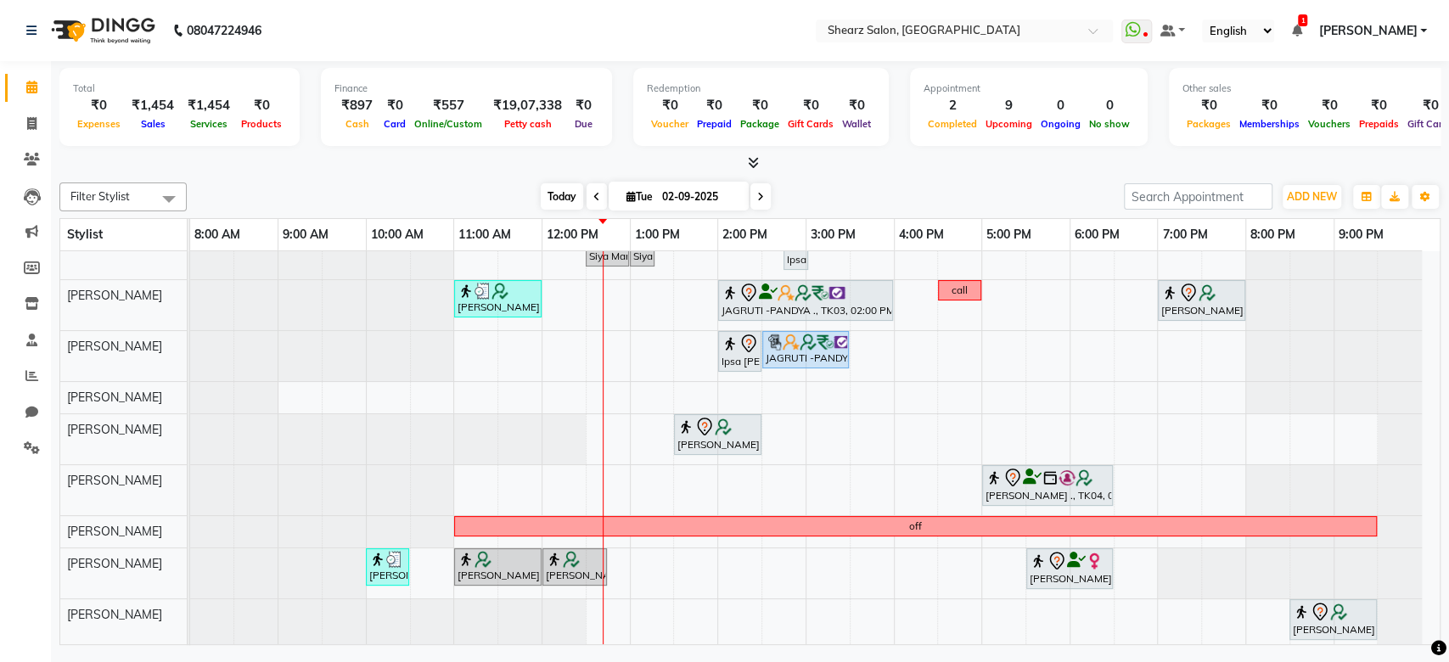
click at [553, 206] on span "Today" at bounding box center [562, 196] width 42 height 26
